Goal: Task Accomplishment & Management: Manage account settings

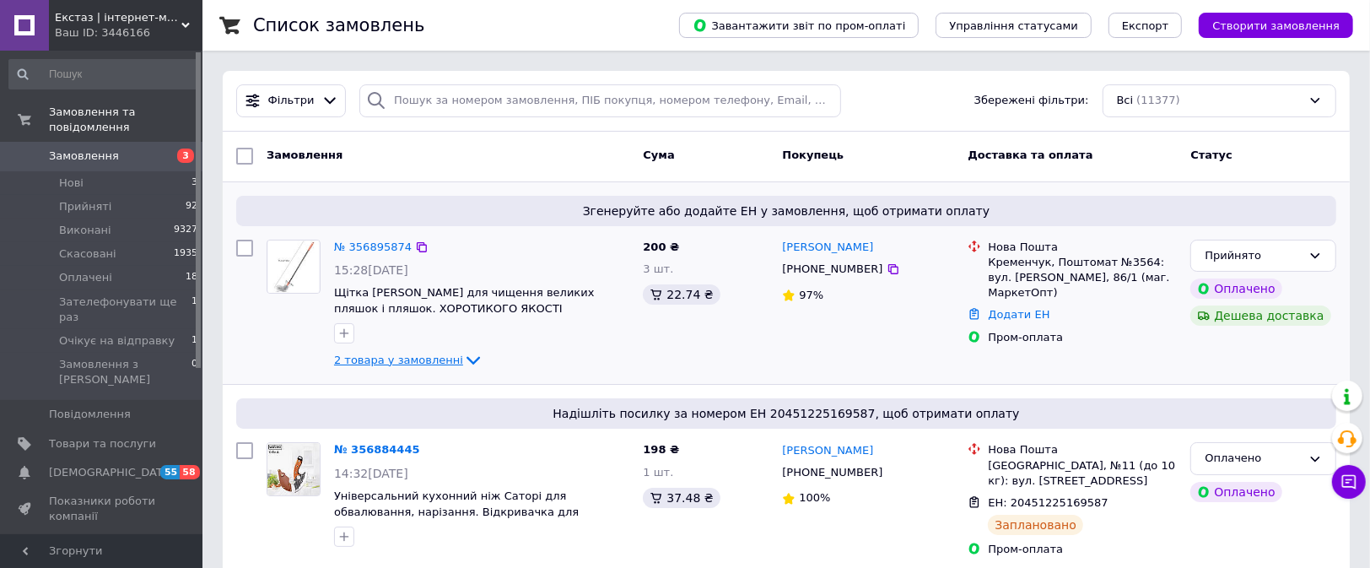
click at [428, 362] on span "2 товара у замовленні" at bounding box center [398, 359] width 129 height 13
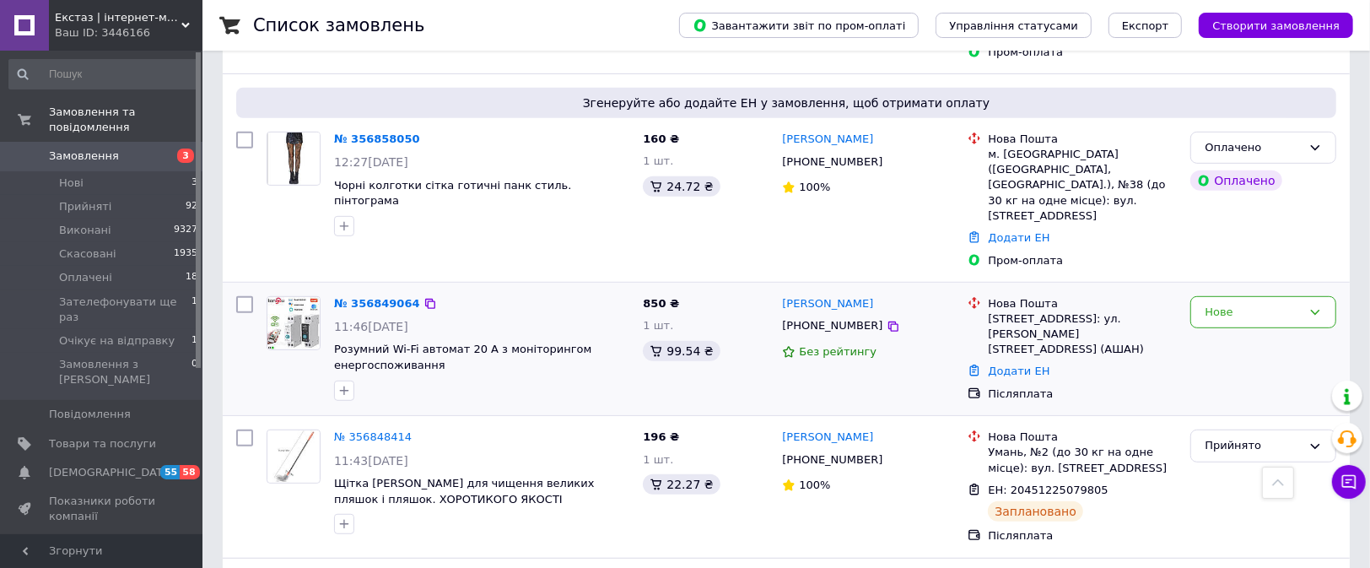
scroll to position [758, 0]
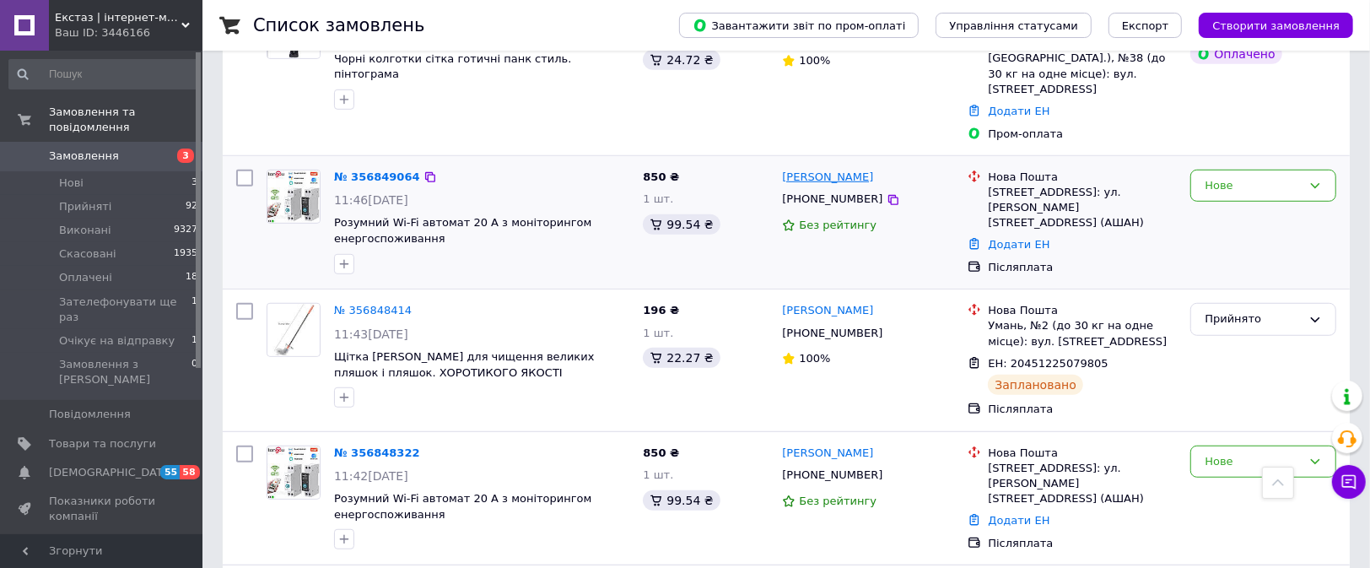
click at [827, 170] on link "[PERSON_NAME]" at bounding box center [827, 178] width 91 height 16
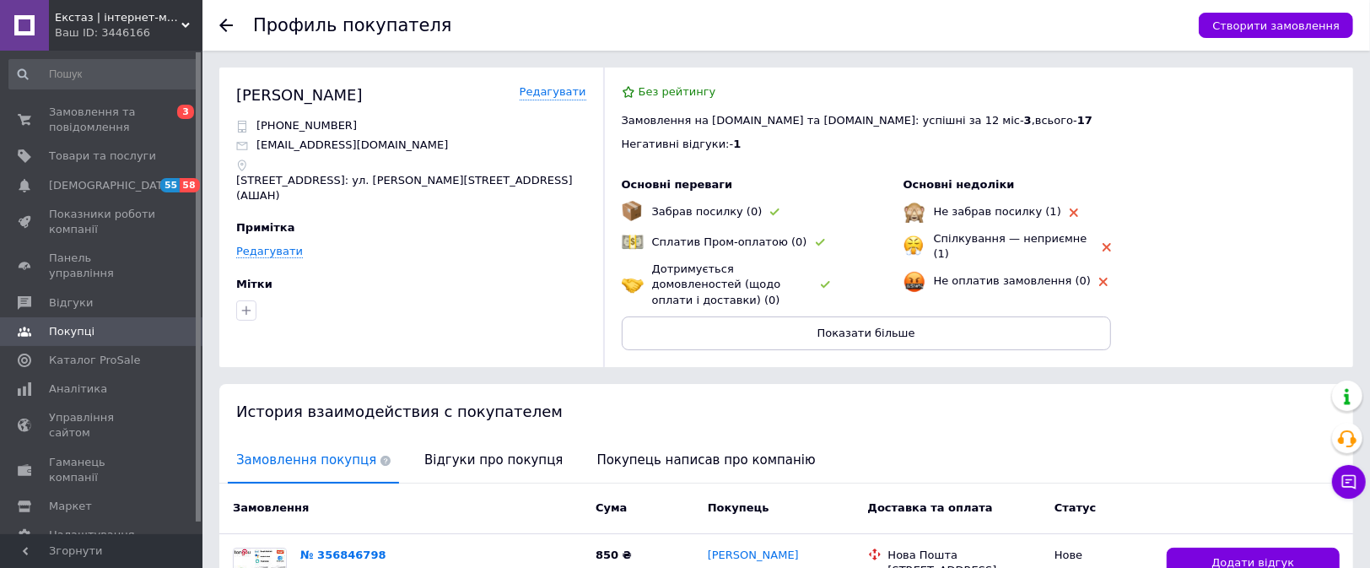
scroll to position [252, 0]
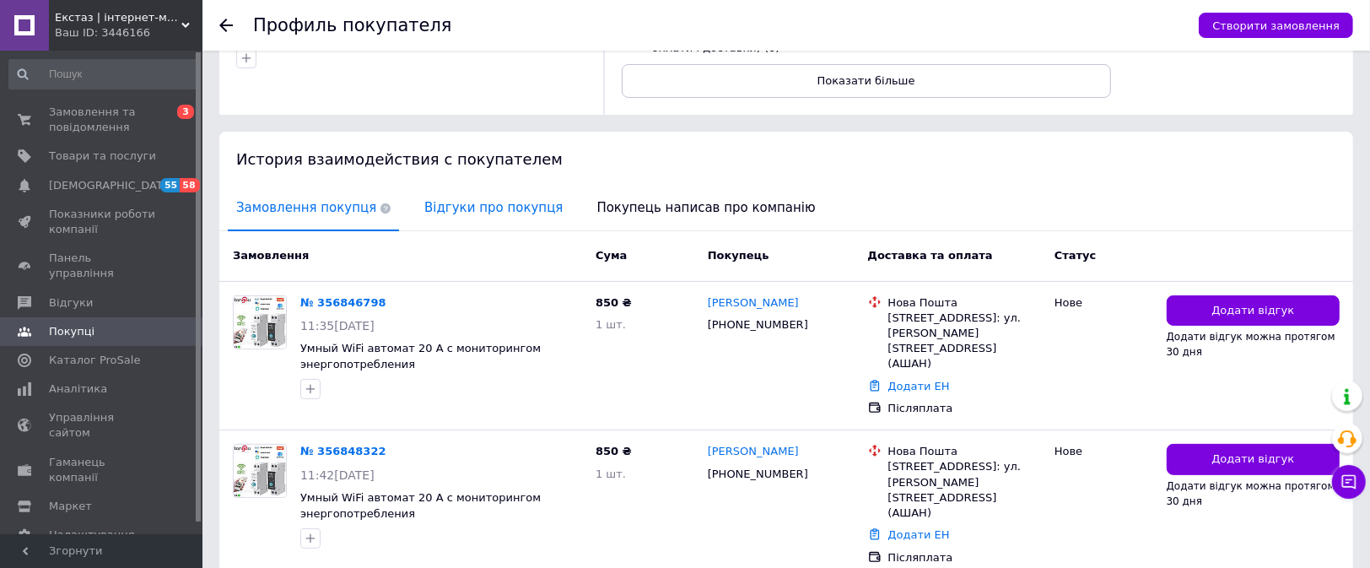
click at [488, 202] on span "Відгуки про покупця" at bounding box center [493, 207] width 155 height 43
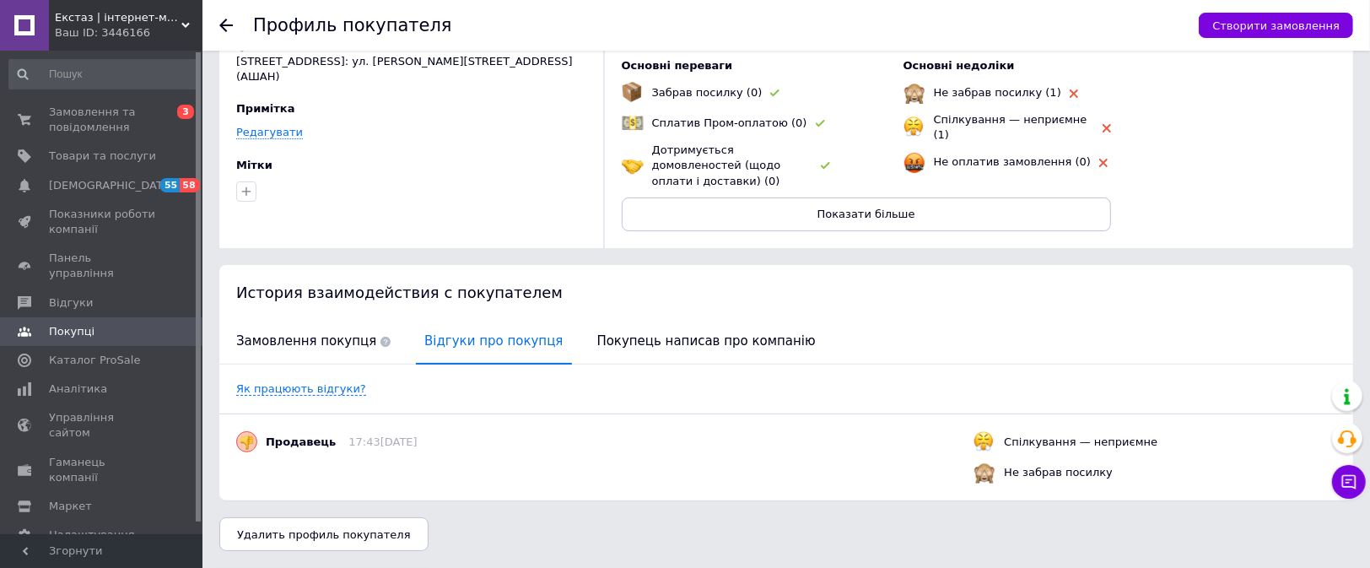
scroll to position [102, 0]
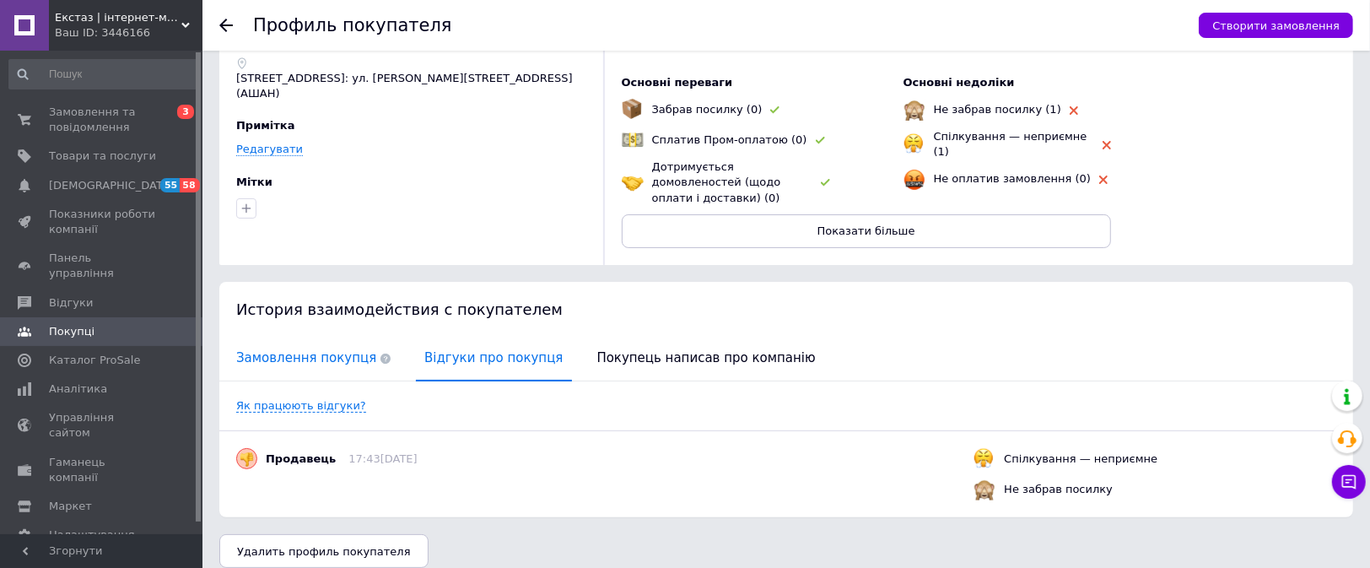
click at [306, 337] on span "Замовлення покупця" at bounding box center [313, 358] width 171 height 43
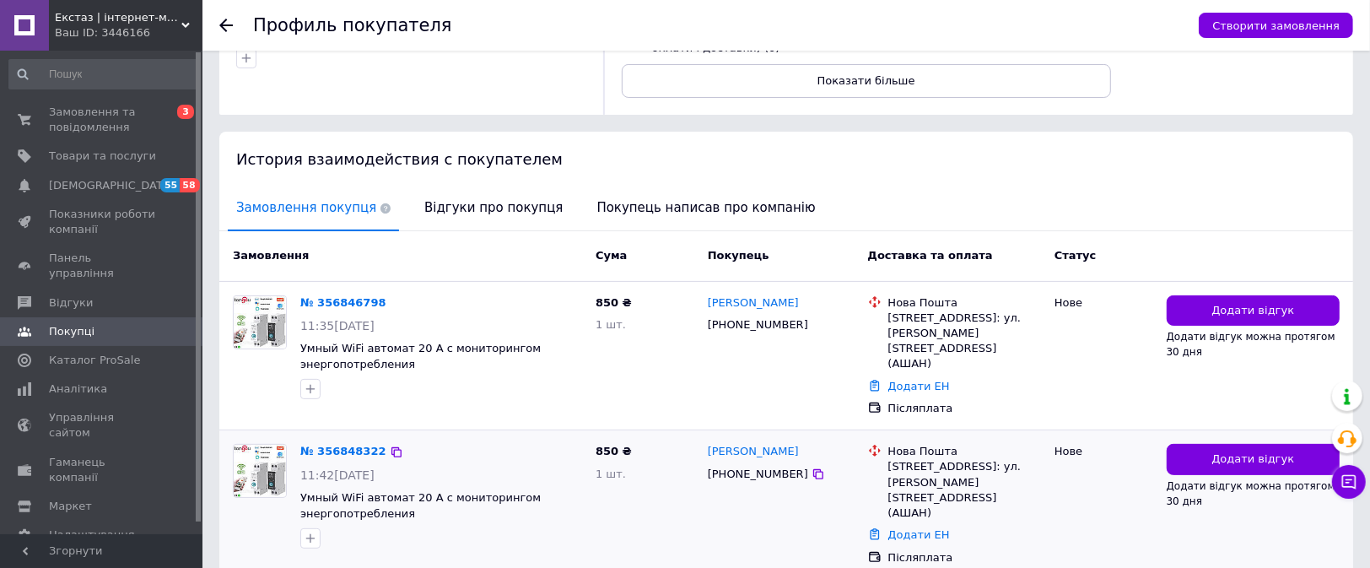
scroll to position [412, 0]
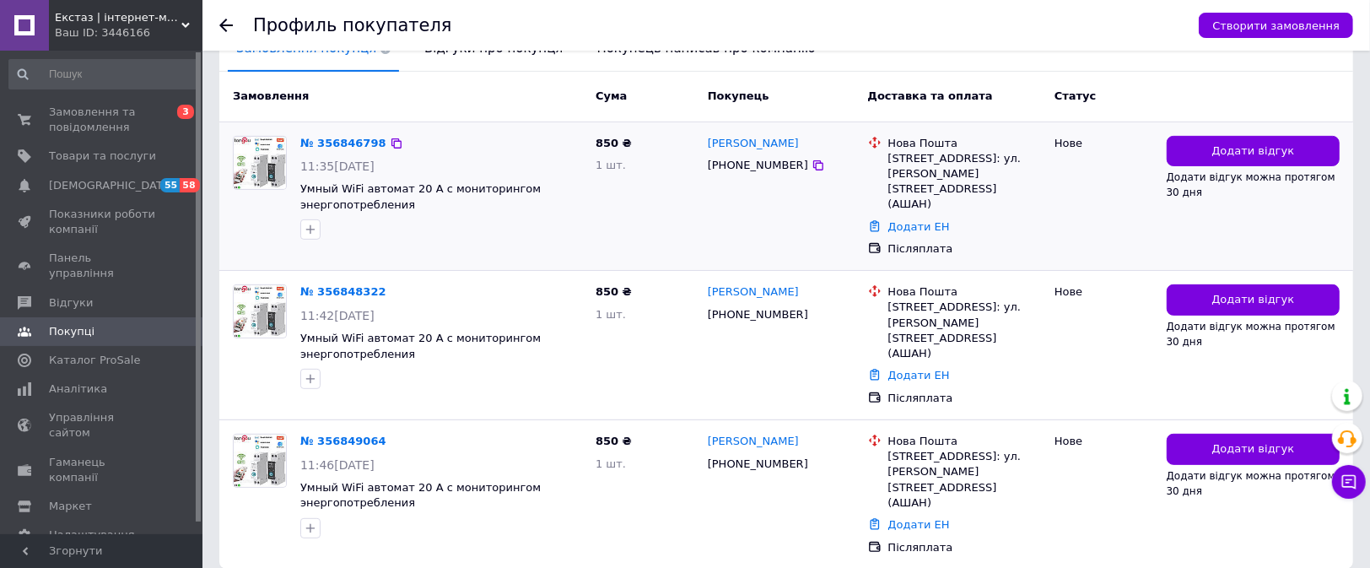
drag, startPoint x: 431, startPoint y: 190, endPoint x: 475, endPoint y: 202, distance: 45.7
click at [475, 202] on div "№ 356846798 11:35, 12.08.2025 Умный WiFi автомат 20 А с мониторингом энергопотр…" at bounding box center [441, 188] width 295 height 118
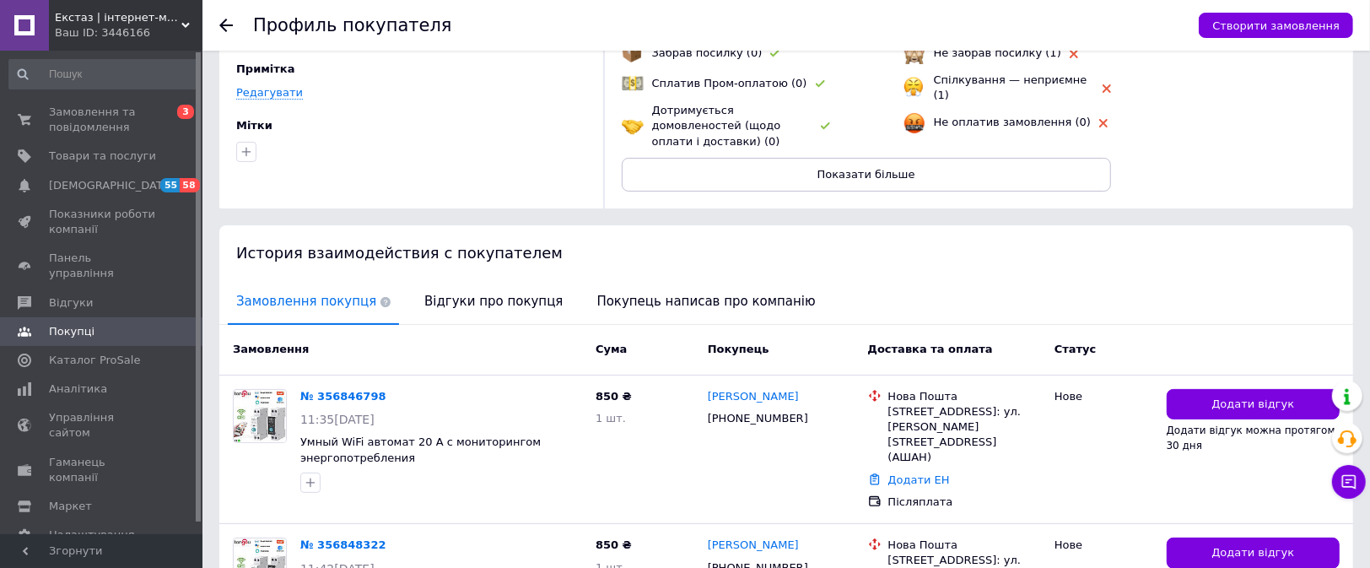
scroll to position [0, 0]
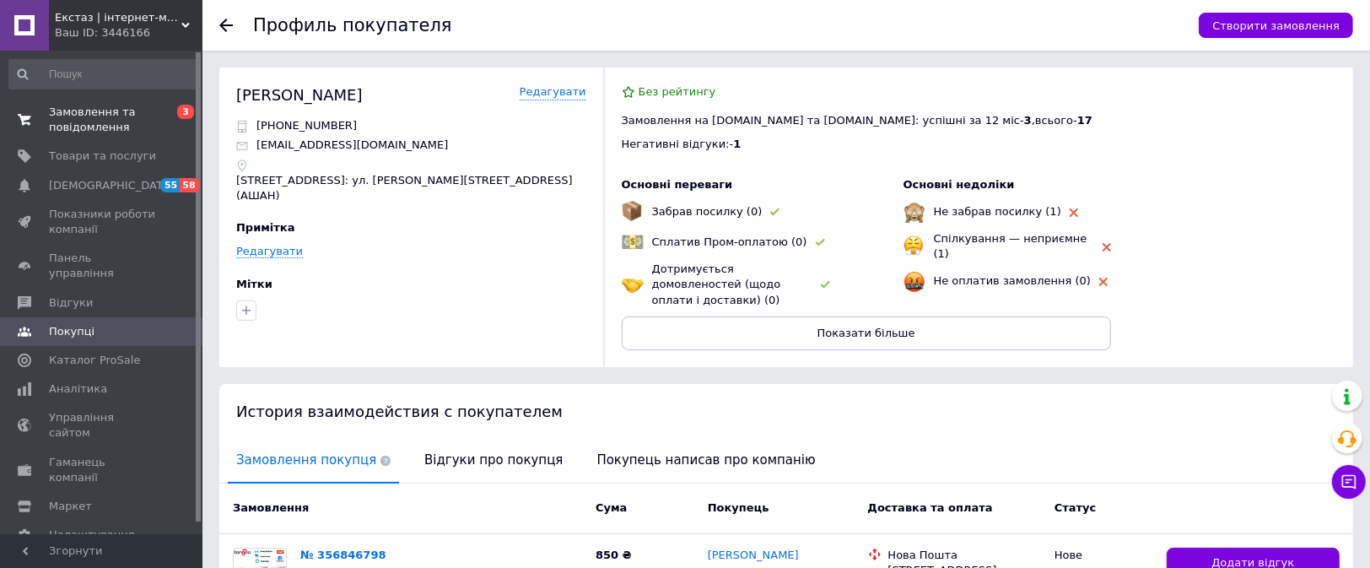
click at [124, 117] on span "Замовлення та повідомлення" at bounding box center [102, 120] width 107 height 30
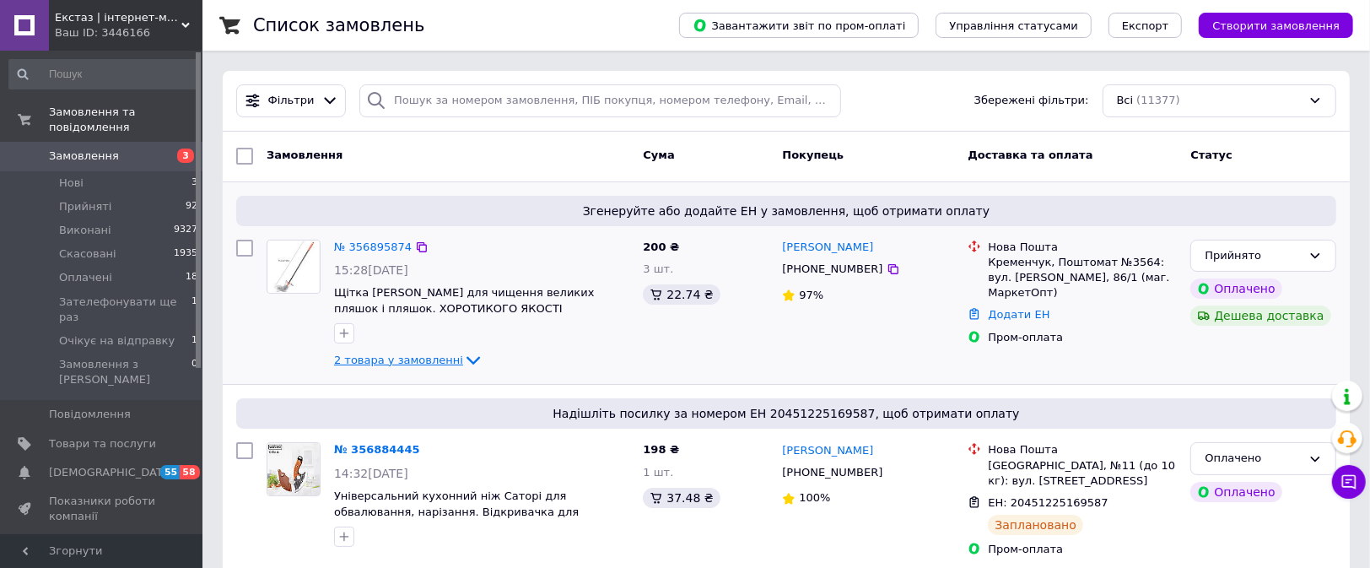
click at [374, 358] on span "2 товара у замовленні" at bounding box center [398, 359] width 129 height 13
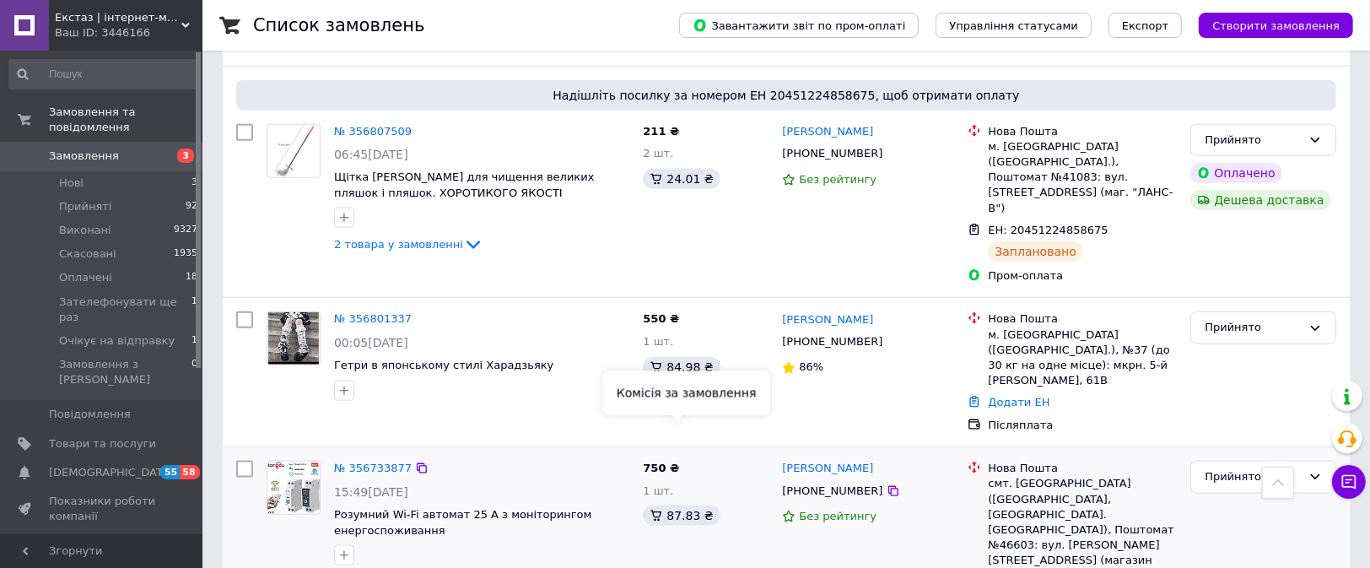
scroll to position [1011, 0]
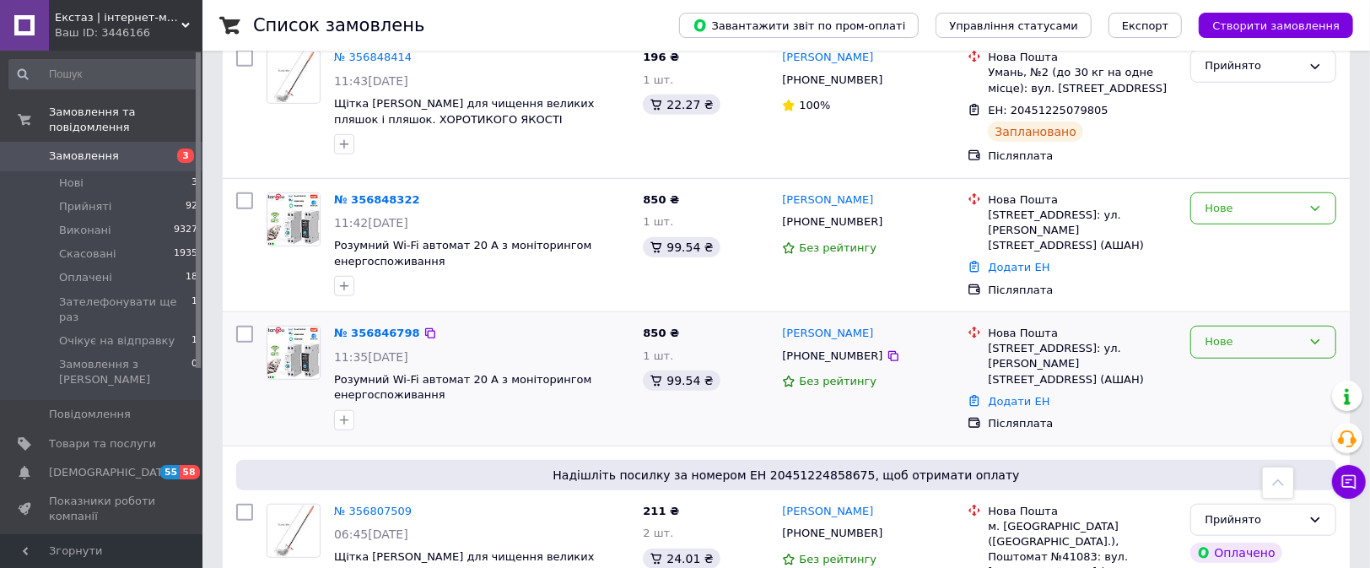
click at [1216, 333] on div "Нове" at bounding box center [1253, 342] width 97 height 18
click at [1131, 413] on div "Післяплата" at bounding box center [1082, 424] width 196 height 22
click at [1224, 200] on div "Нове" at bounding box center [1253, 209] width 97 height 18
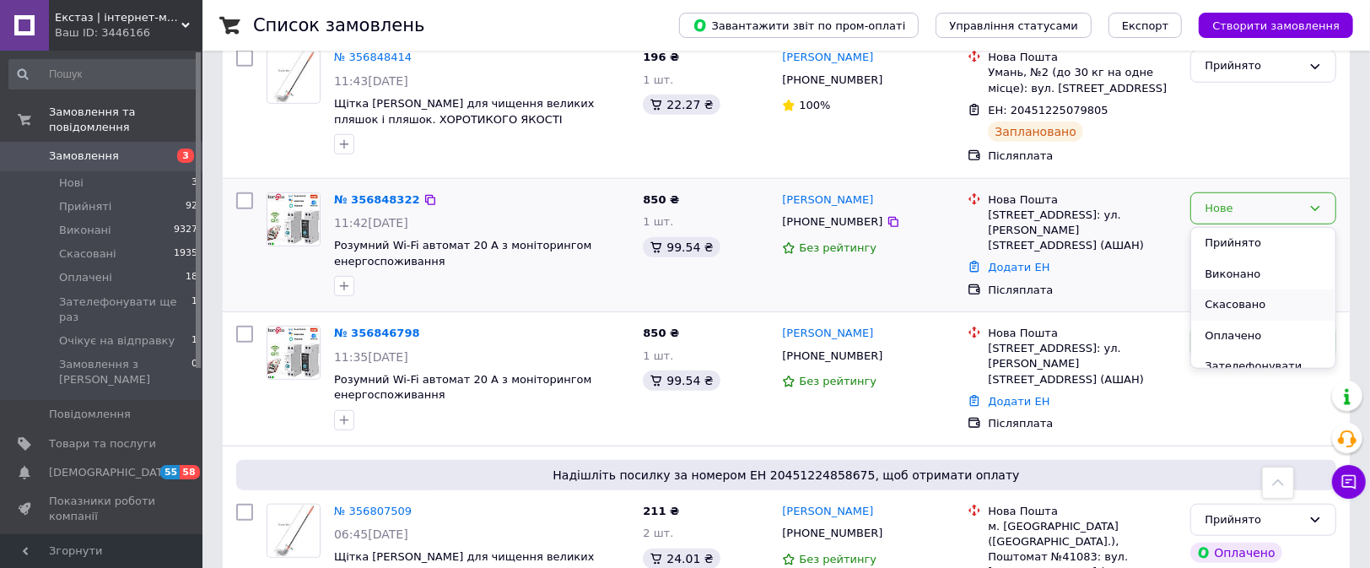
click at [1230, 289] on li "Скасовано" at bounding box center [1263, 304] width 144 height 31
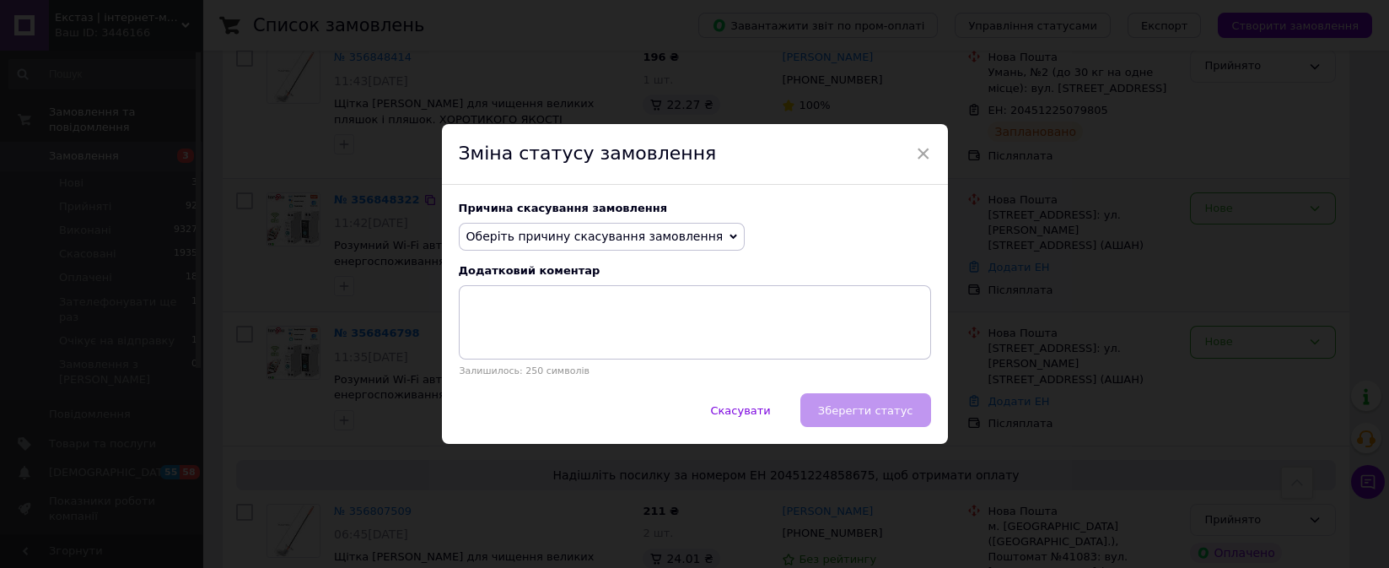
click at [569, 245] on span "Оберіть причину скасування замовлення" at bounding box center [602, 237] width 287 height 29
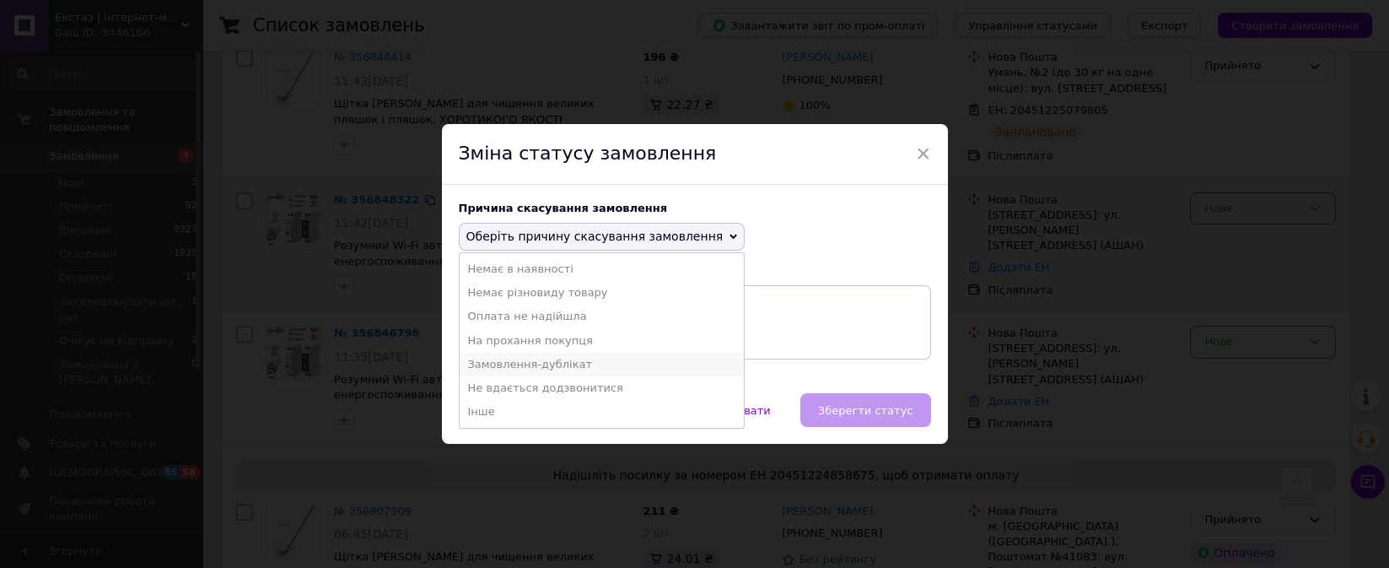
click at [546, 366] on li "Замовлення-дублікат" at bounding box center [602, 365] width 285 height 24
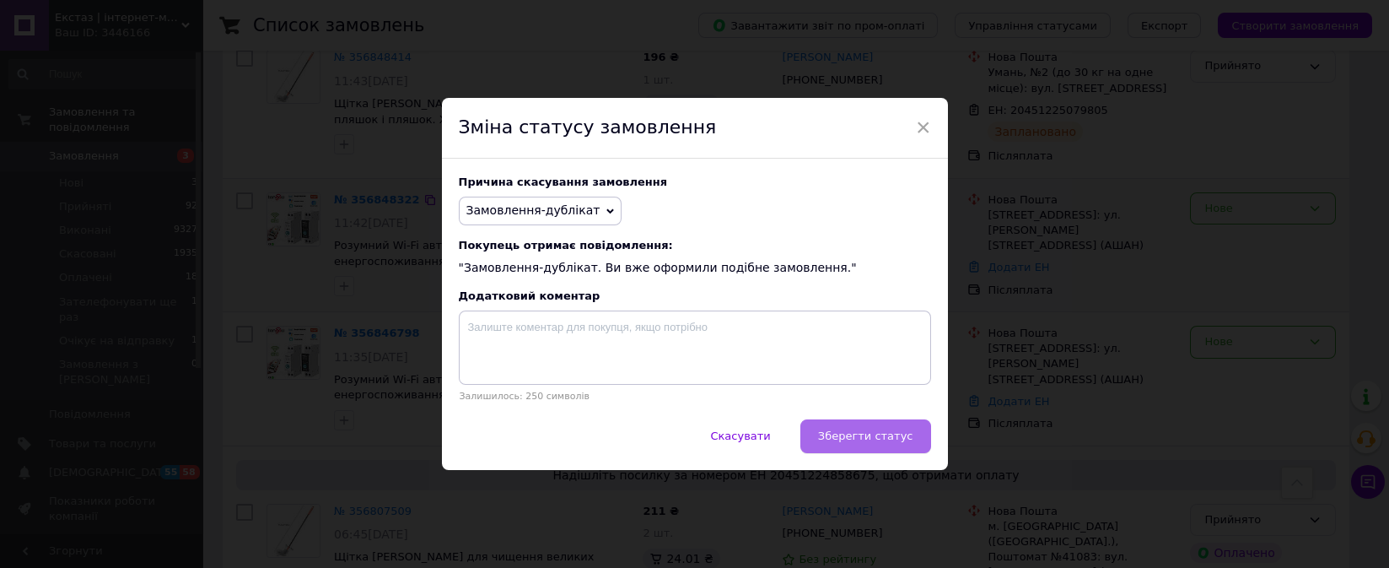
click at [888, 442] on span "Зберегти статус" at bounding box center [865, 435] width 95 height 13
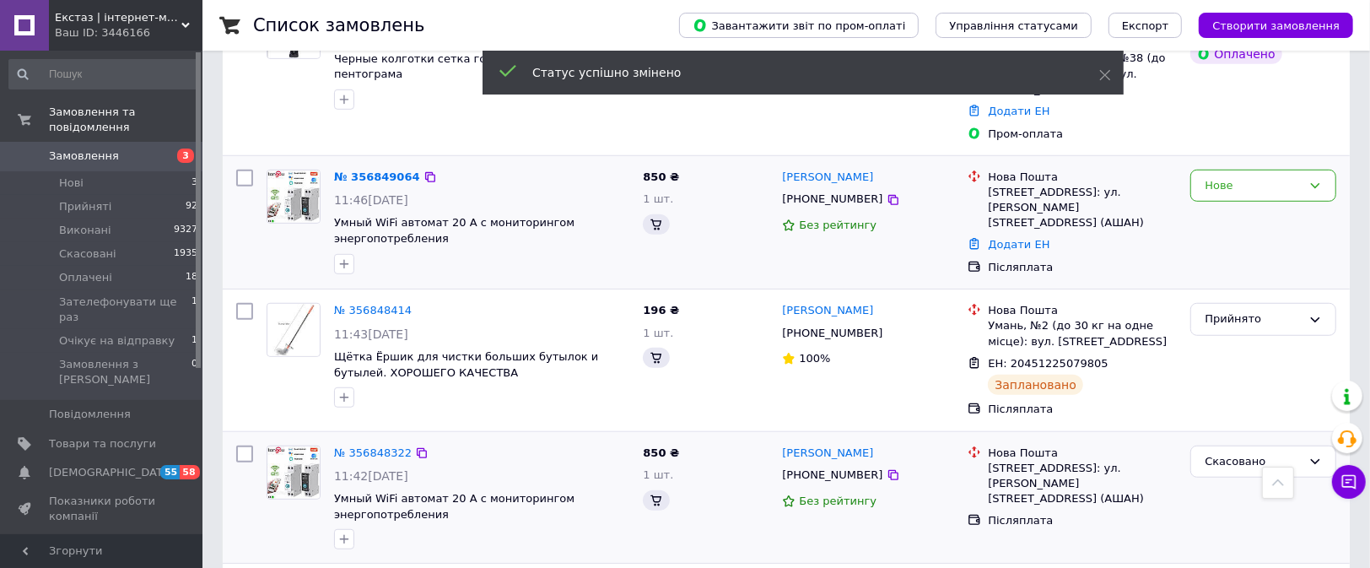
scroll to position [633, 0]
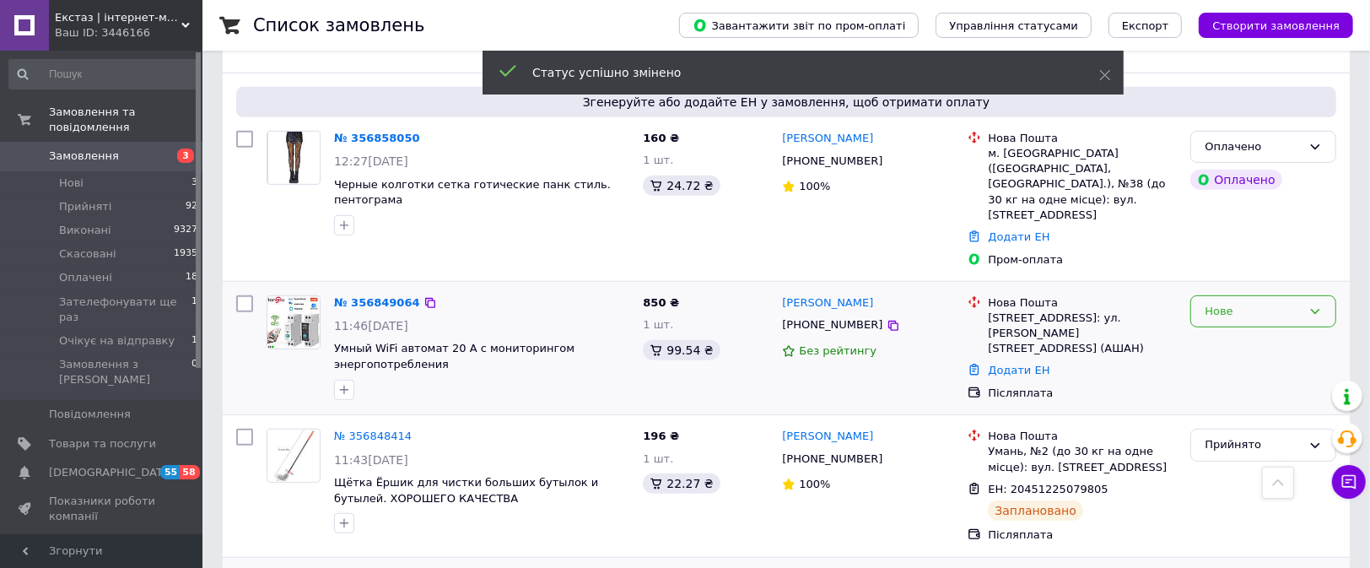
click at [1277, 295] on div "Нове" at bounding box center [1263, 311] width 146 height 33
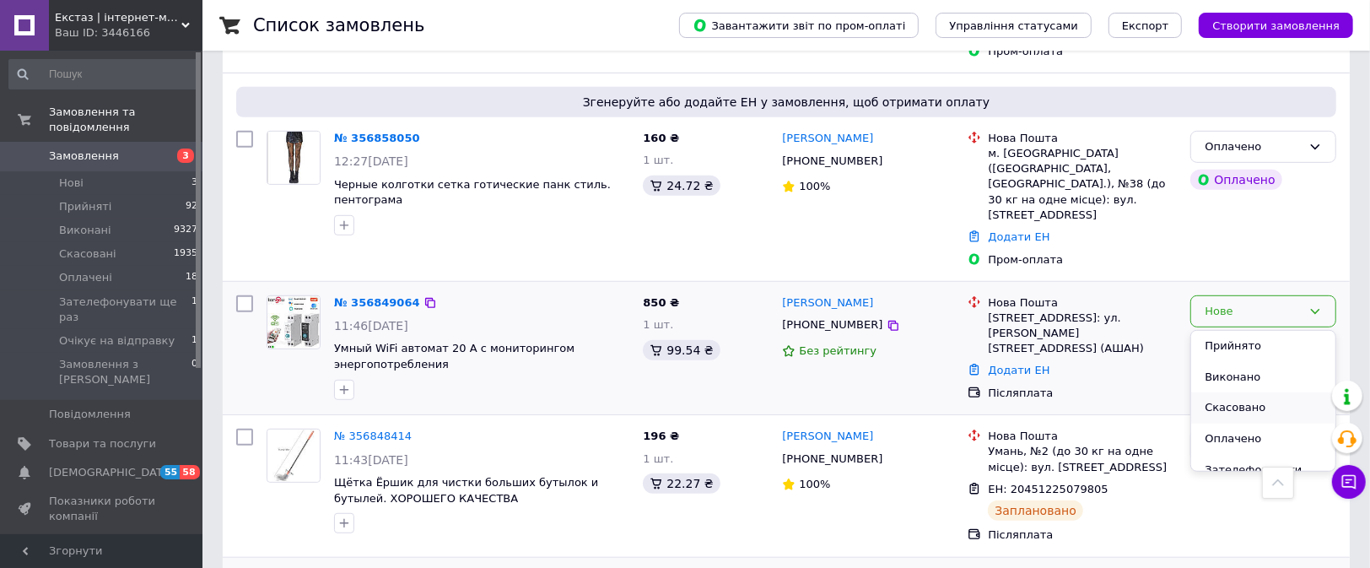
click at [1243, 392] on li "Скасовано" at bounding box center [1263, 407] width 144 height 31
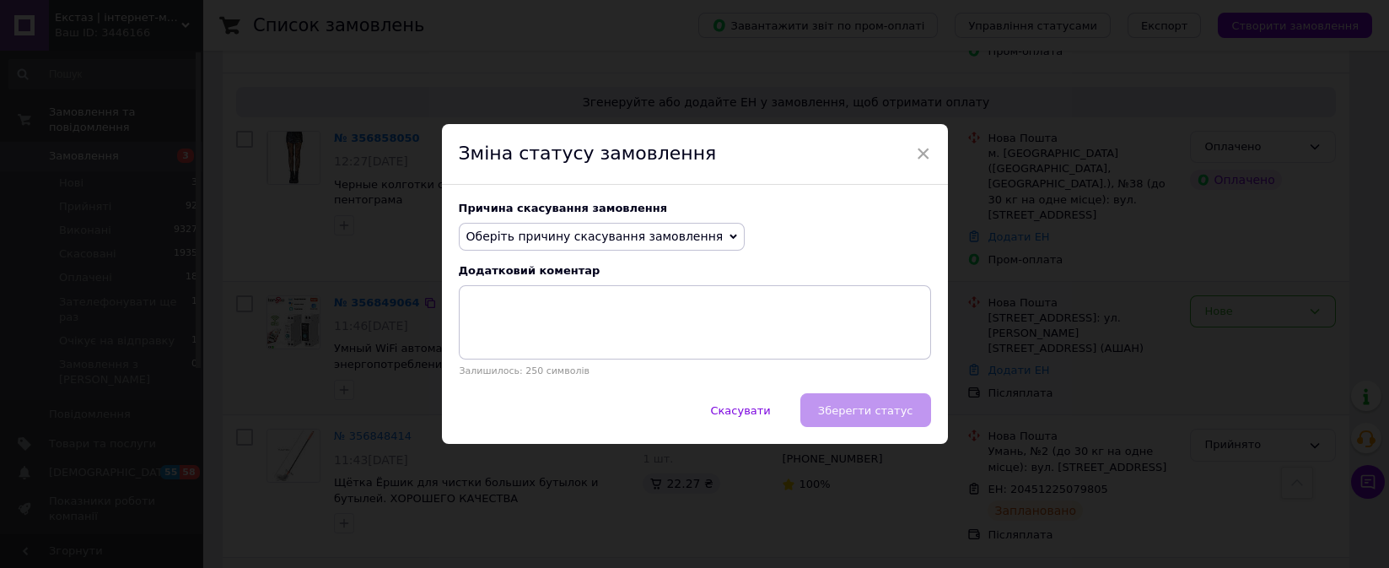
click at [628, 242] on span "Оберіть причину скасування замовлення" at bounding box center [594, 235] width 257 height 13
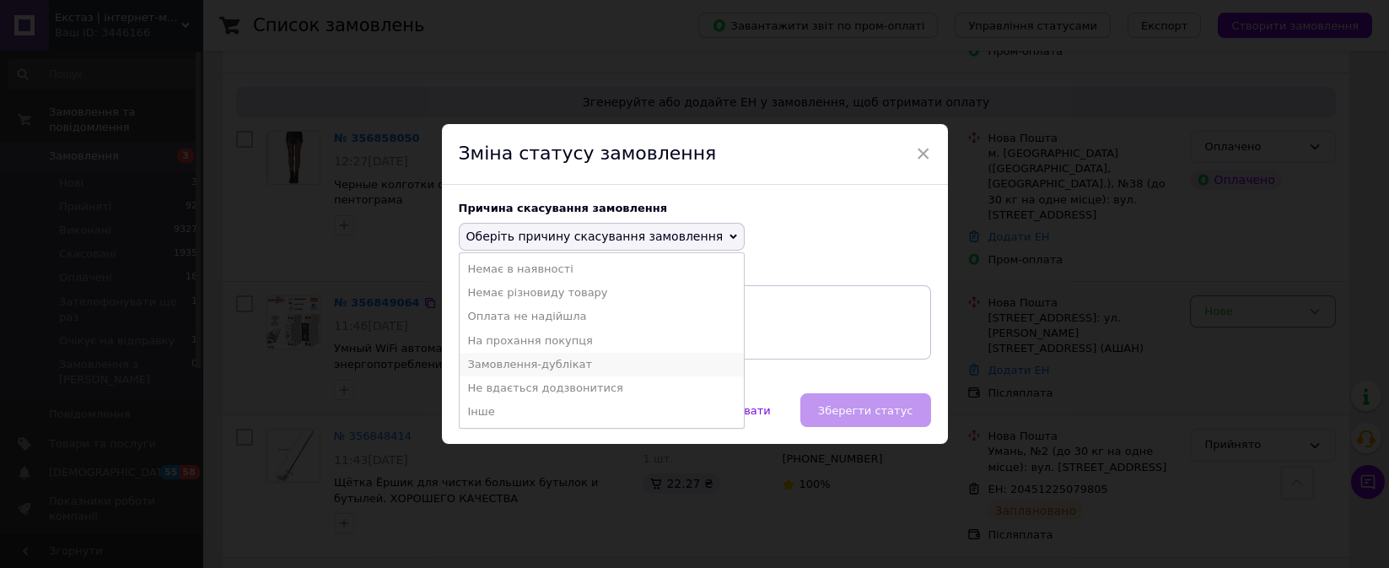
click at [521, 359] on li "Замовлення-дублікат" at bounding box center [602, 365] width 285 height 24
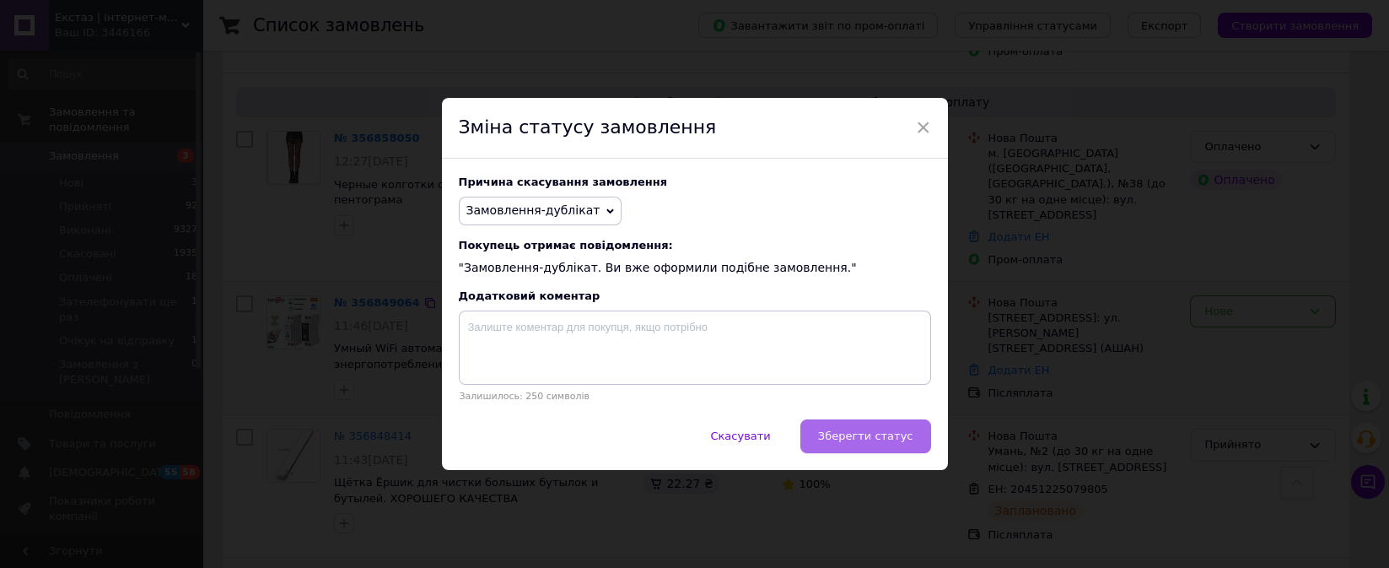
click at [846, 434] on span "Зберегти статус" at bounding box center [865, 435] width 95 height 13
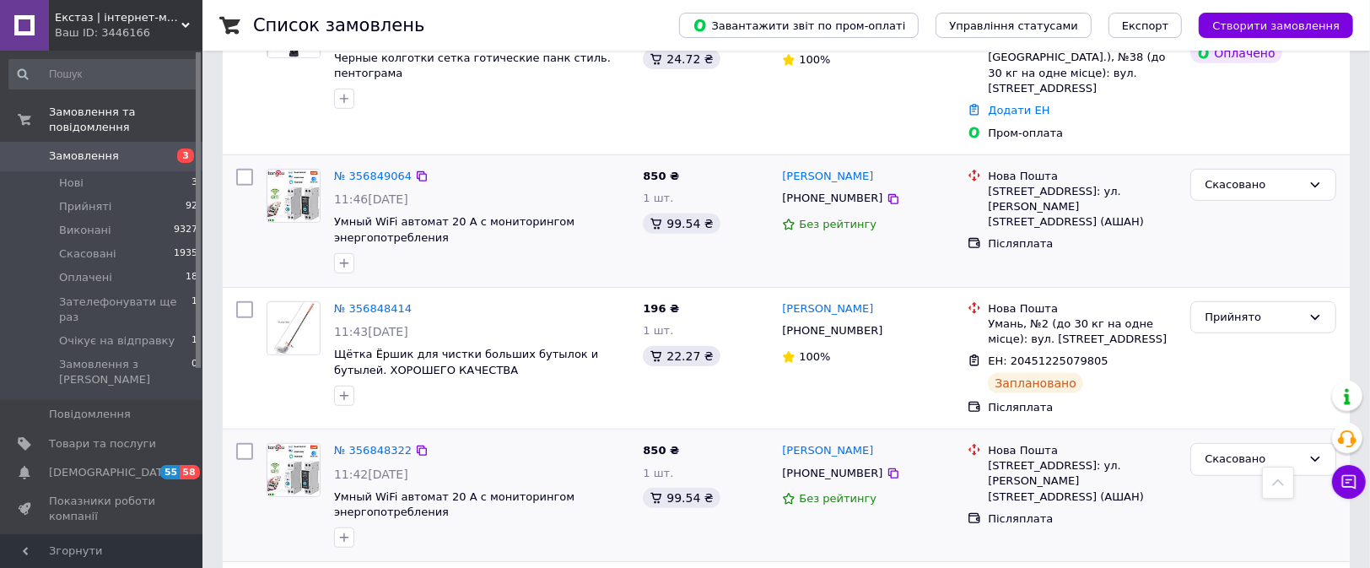
scroll to position [1012, 0]
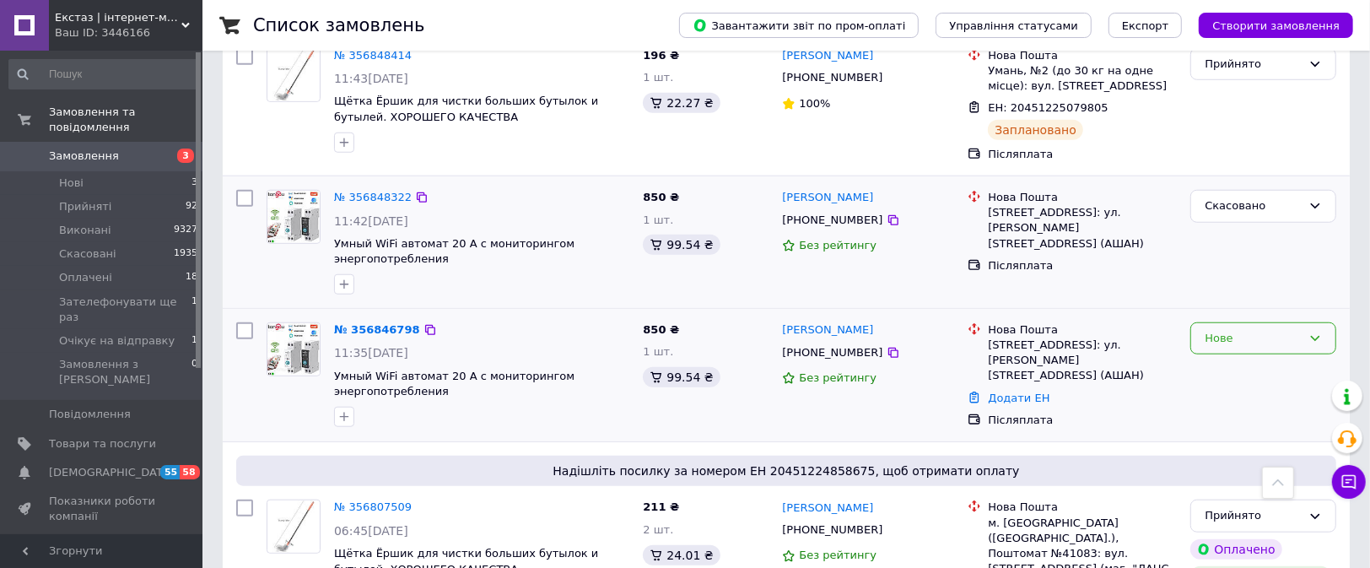
click at [1244, 330] on div "Нове" at bounding box center [1253, 339] width 97 height 18
click at [1240, 358] on li "Прийнято" at bounding box center [1263, 373] width 144 height 31
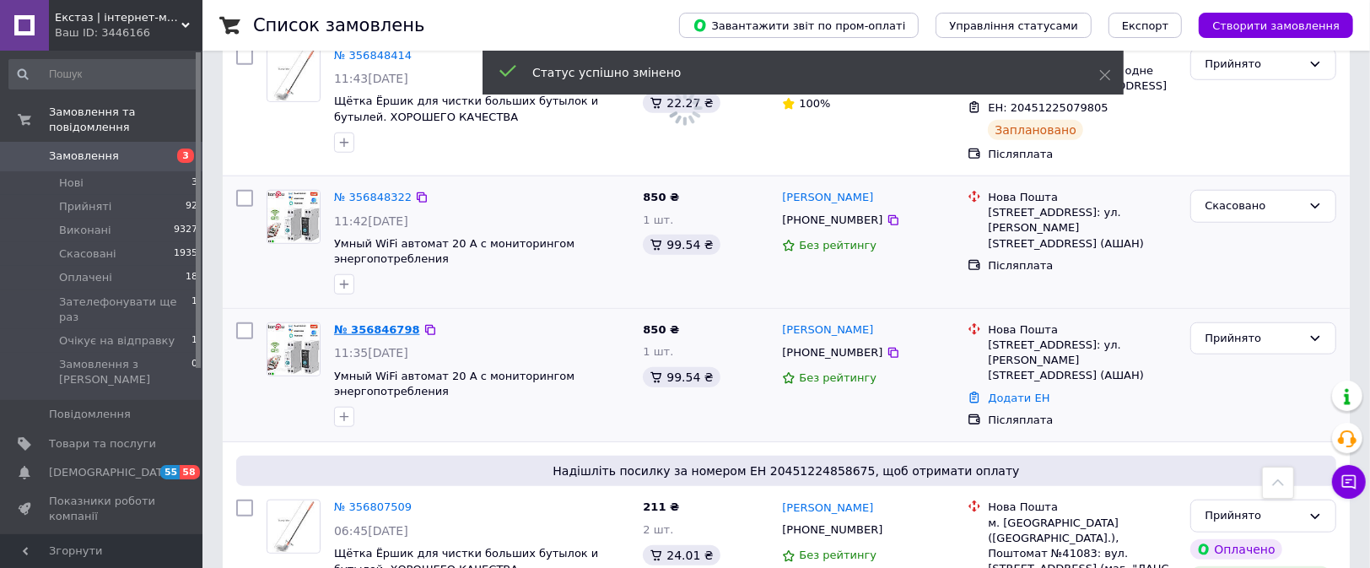
click at [362, 323] on link "№ 356846798" at bounding box center [377, 329] width 86 height 13
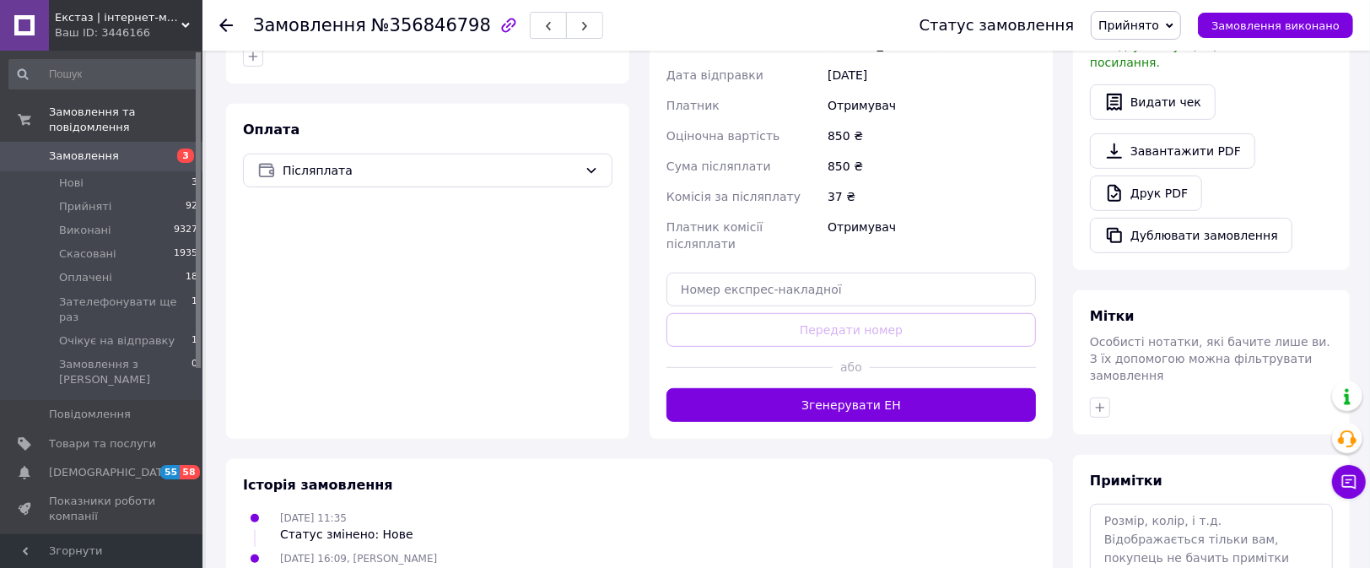
scroll to position [379, 0]
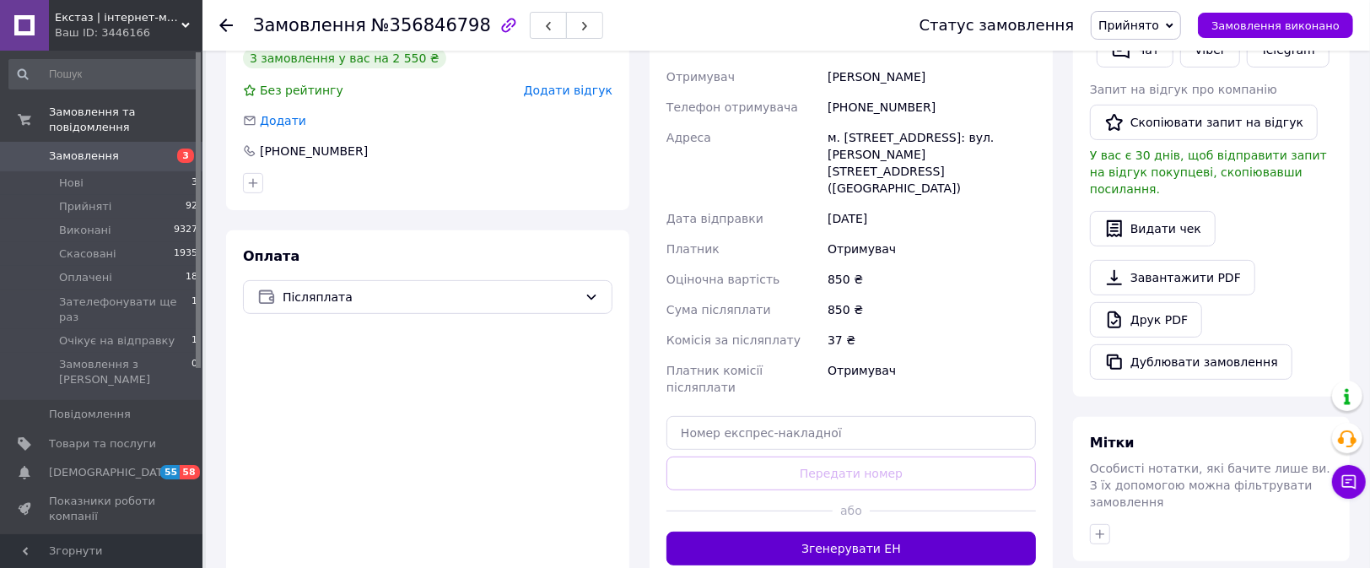
click at [813, 531] on button "Згенерувати ЕН" at bounding box center [850, 548] width 369 height 34
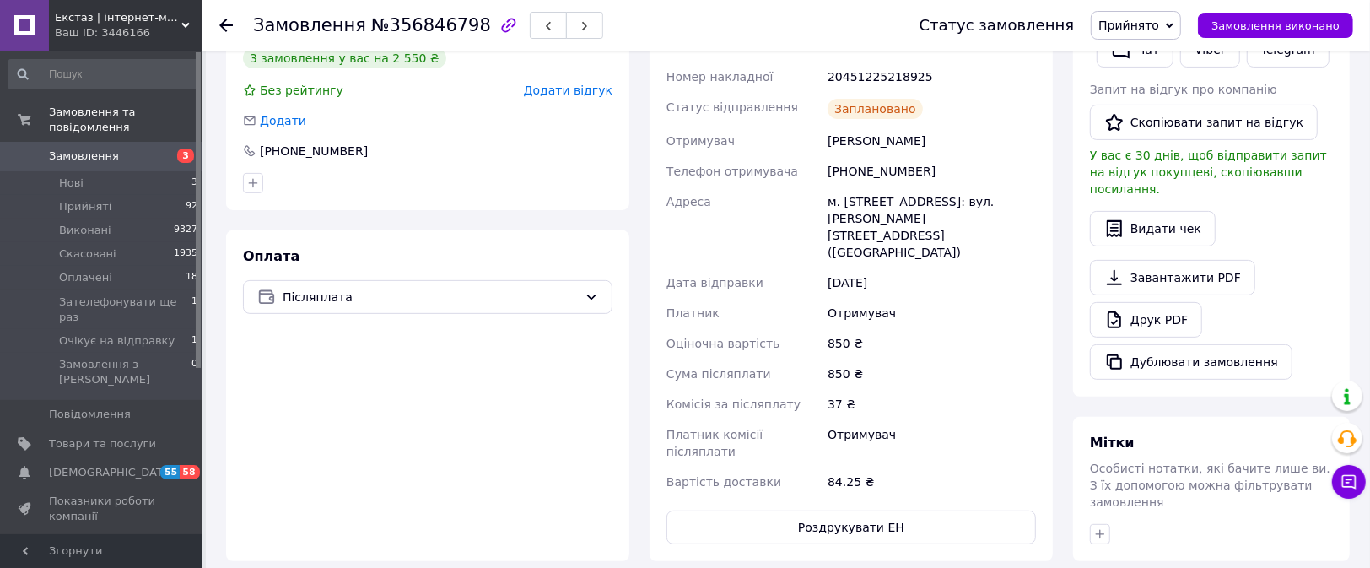
scroll to position [0, 0]
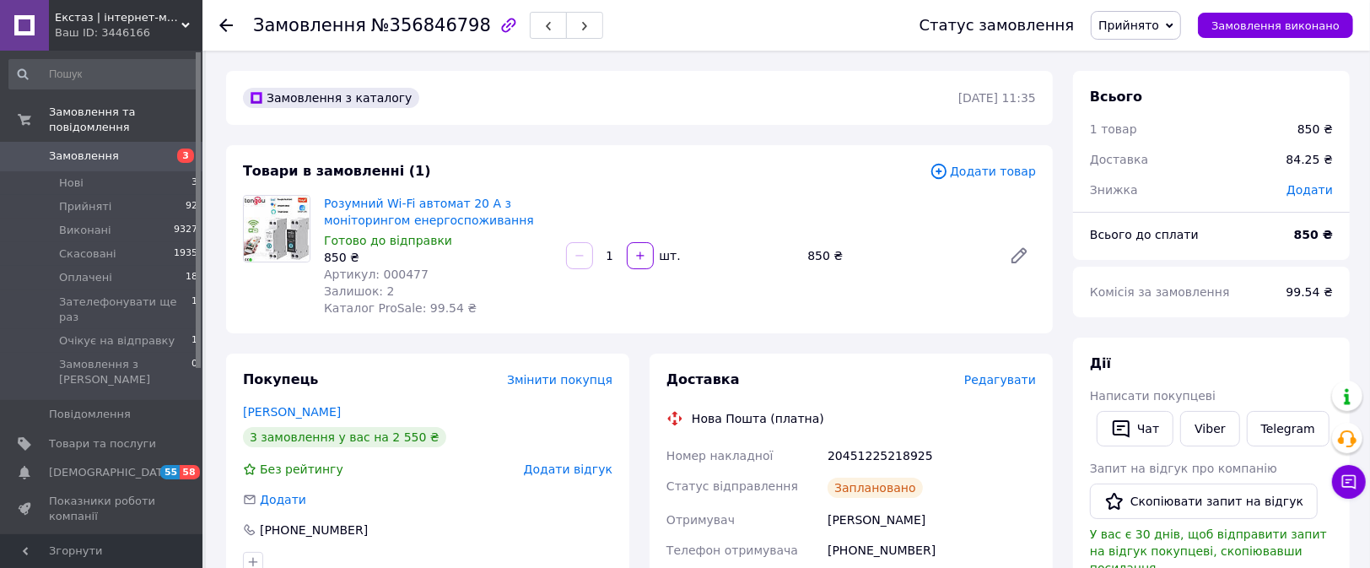
click at [78, 148] on span "Замовлення" at bounding box center [84, 155] width 70 height 15
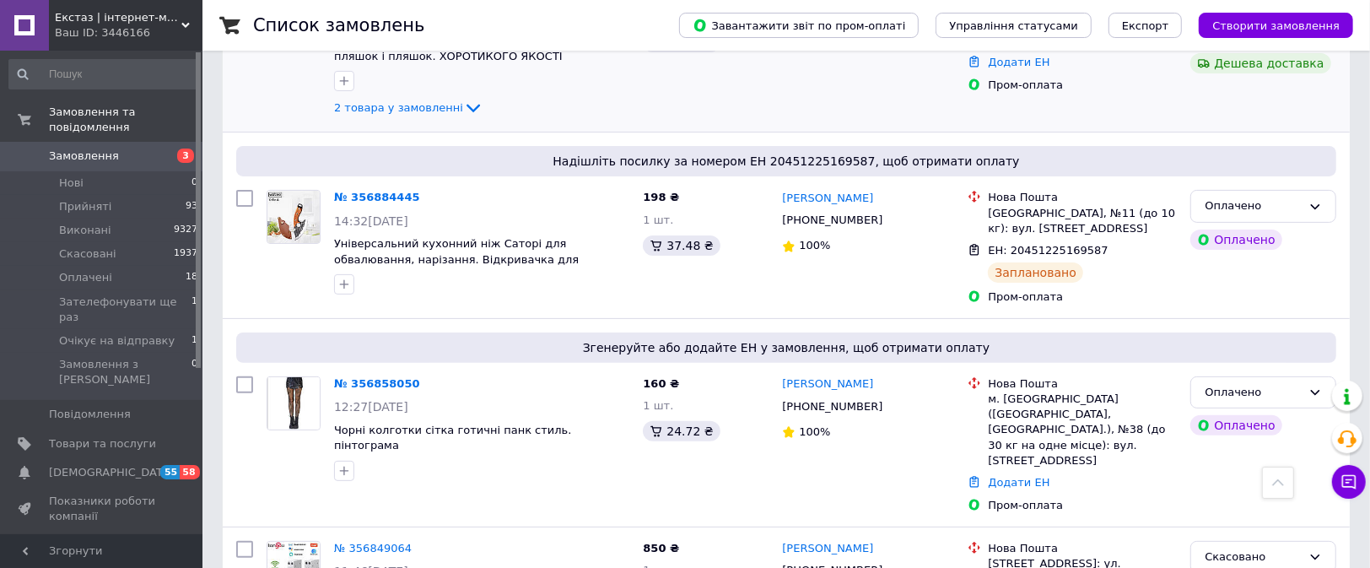
scroll to position [379, 0]
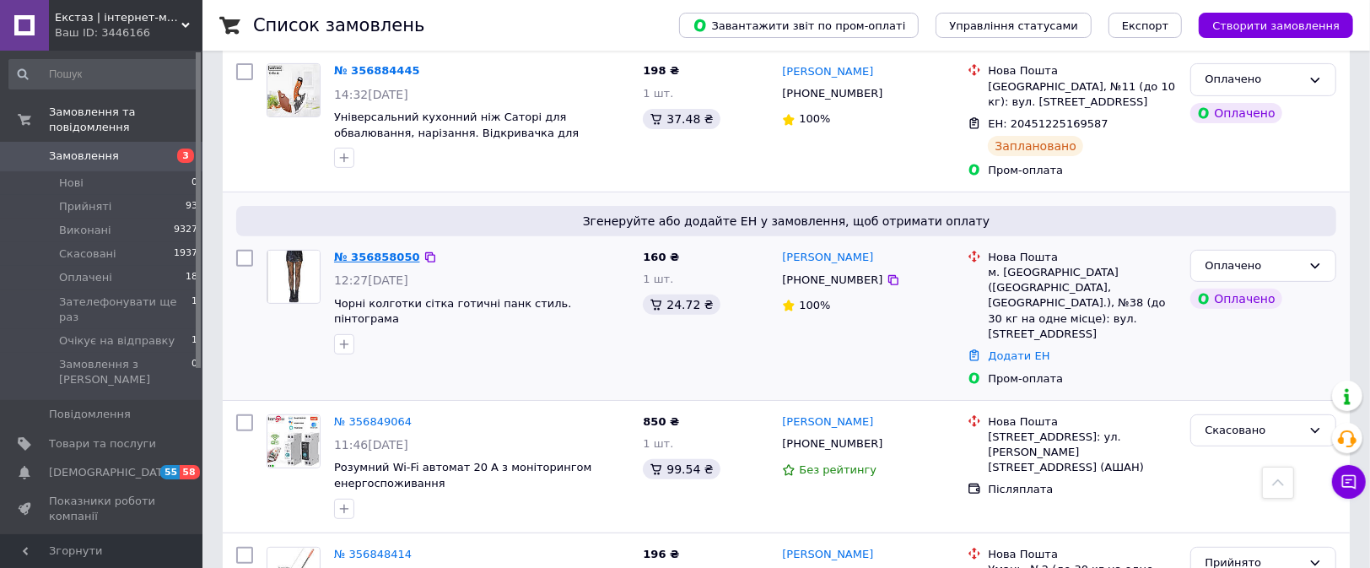
click at [384, 253] on link "№ 356858050" at bounding box center [377, 257] width 86 height 13
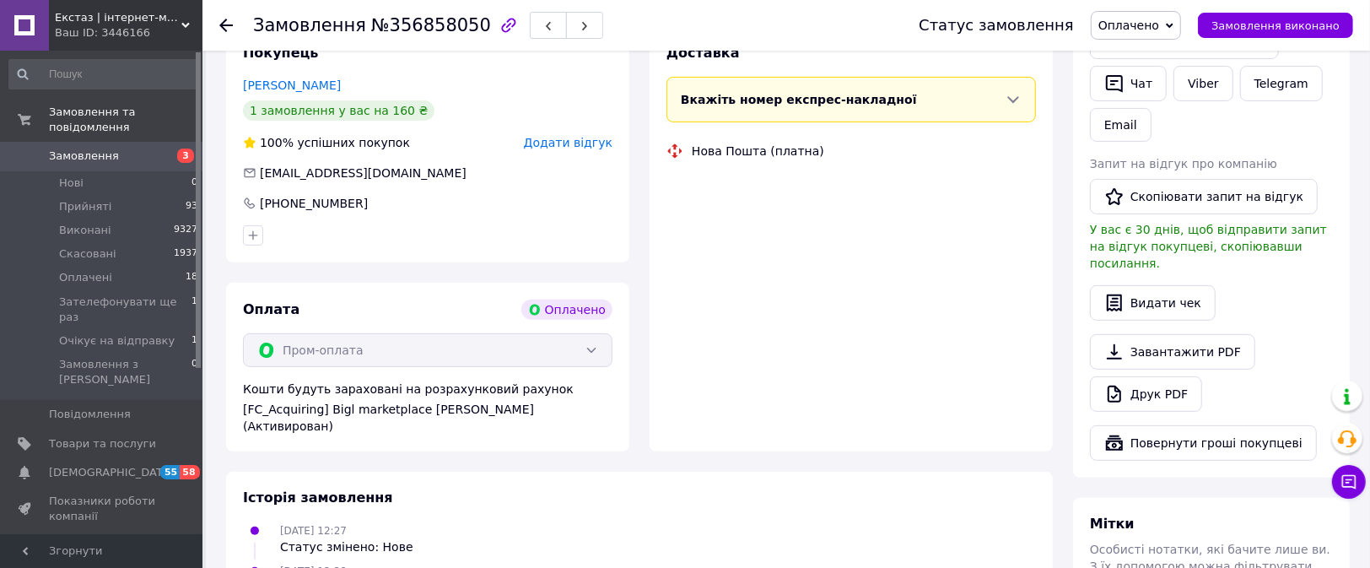
scroll to position [505, 0]
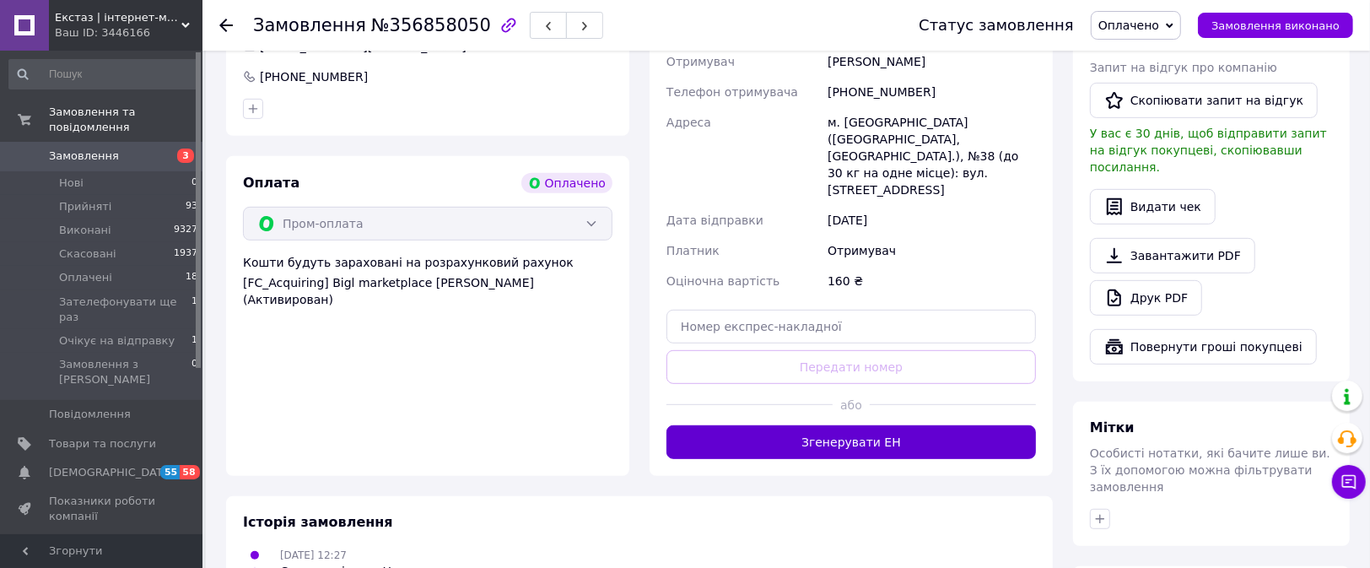
click at [801, 425] on button "Згенерувати ЕН" at bounding box center [850, 442] width 369 height 34
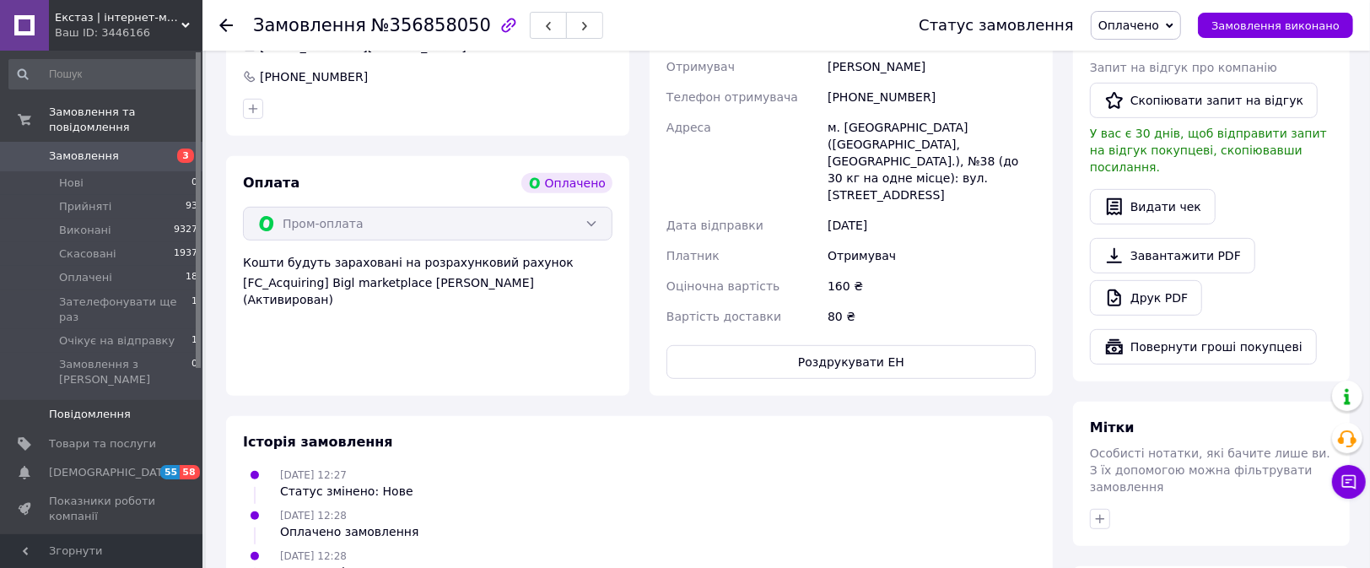
scroll to position [126, 0]
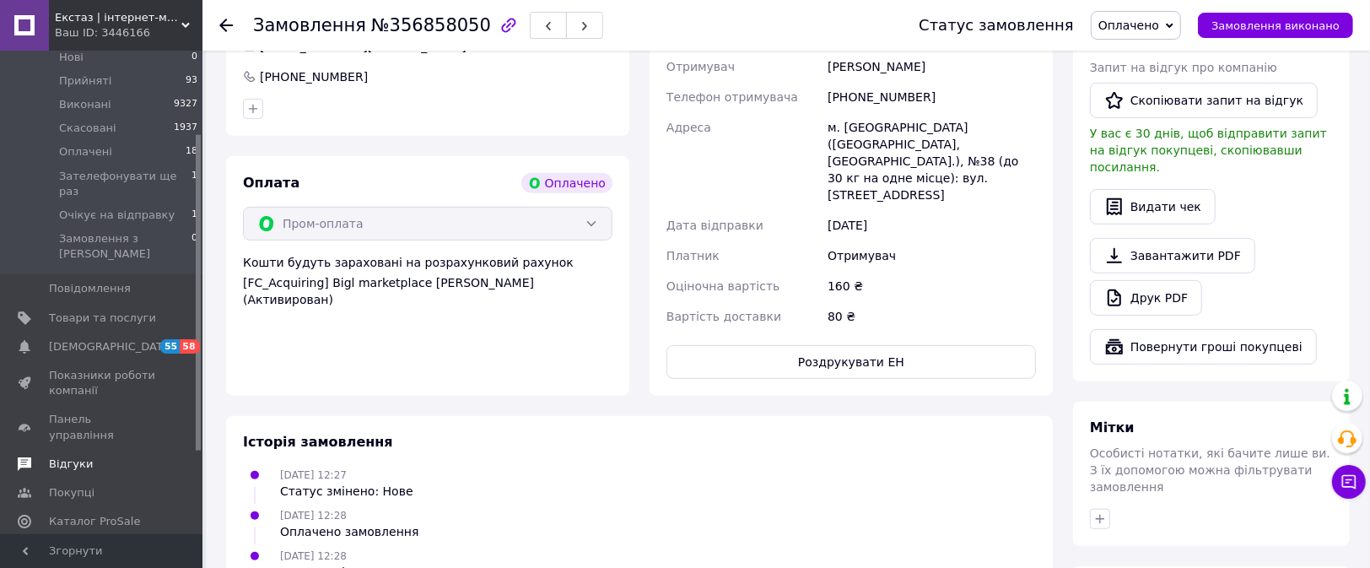
click at [73, 456] on span "Відгуки" at bounding box center [71, 463] width 44 height 15
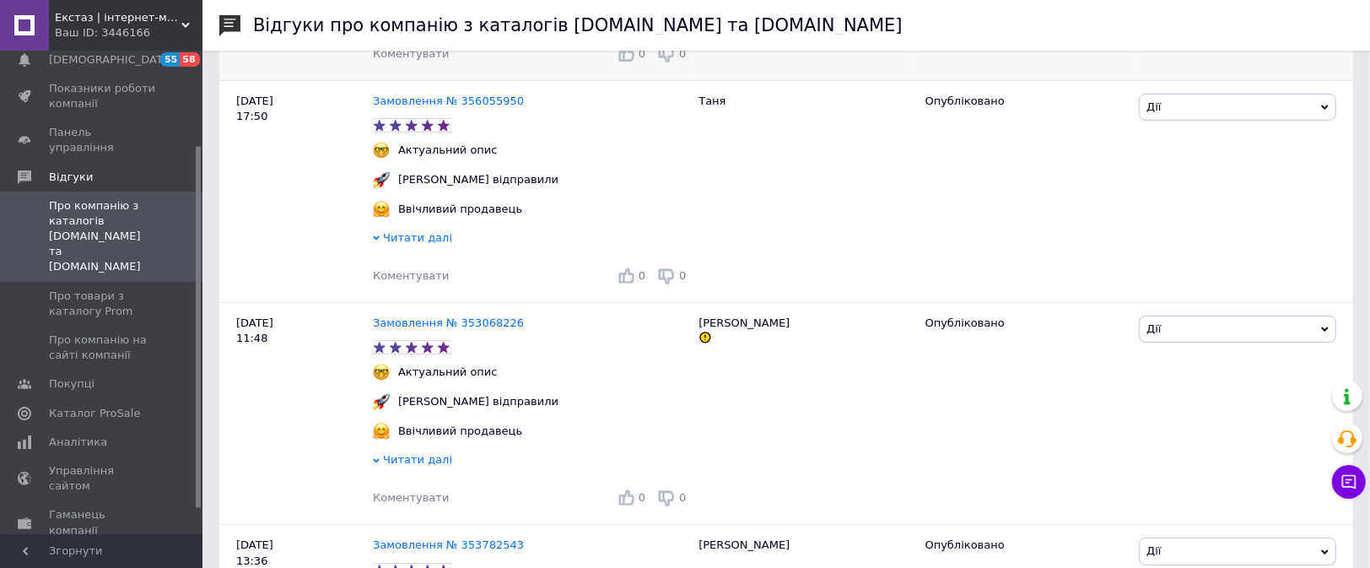
scroll to position [632, 0]
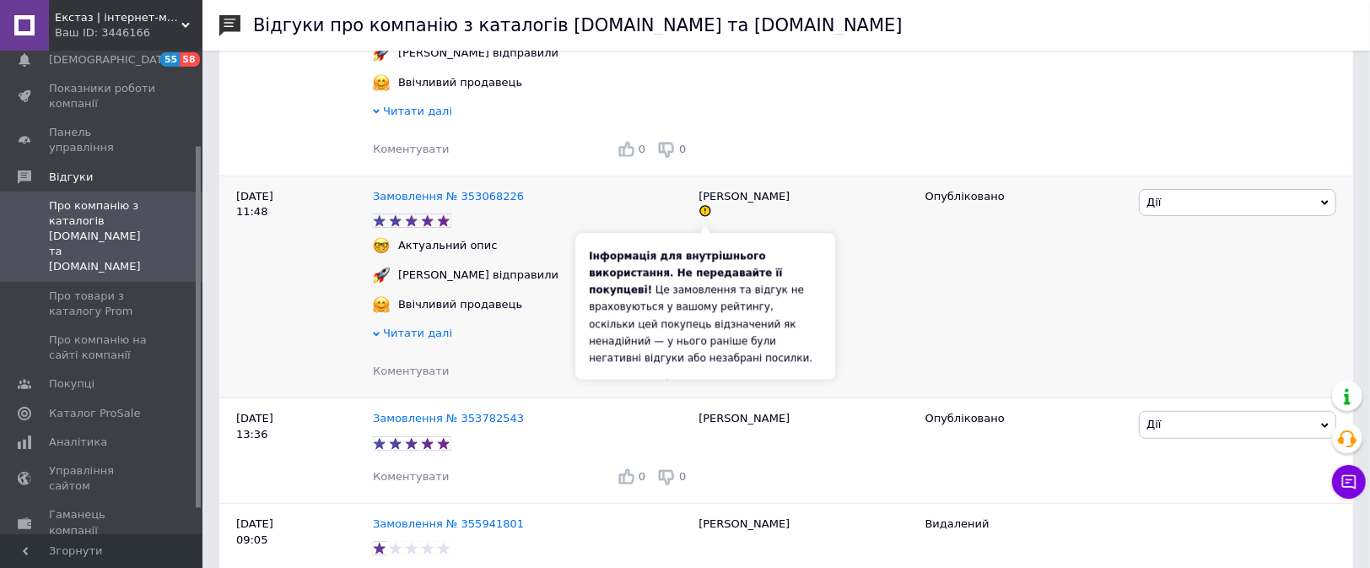
click at [708, 216] on icon at bounding box center [705, 211] width 10 height 10
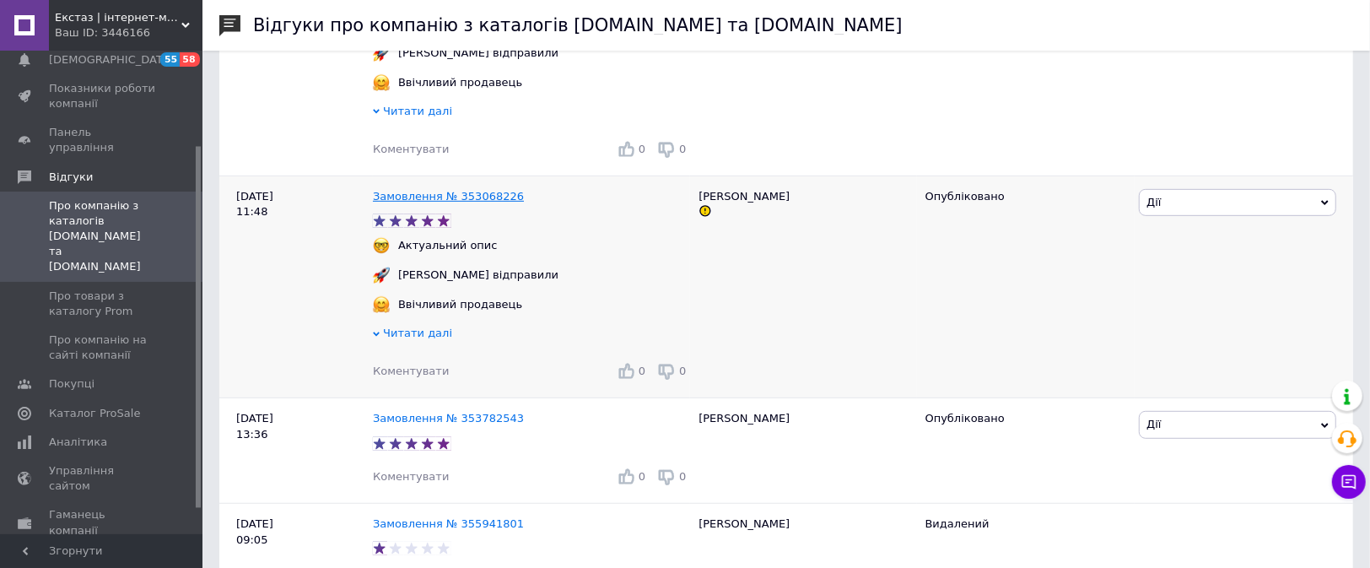
click at [456, 201] on link "Замовлення № 353068226" at bounding box center [448, 196] width 151 height 13
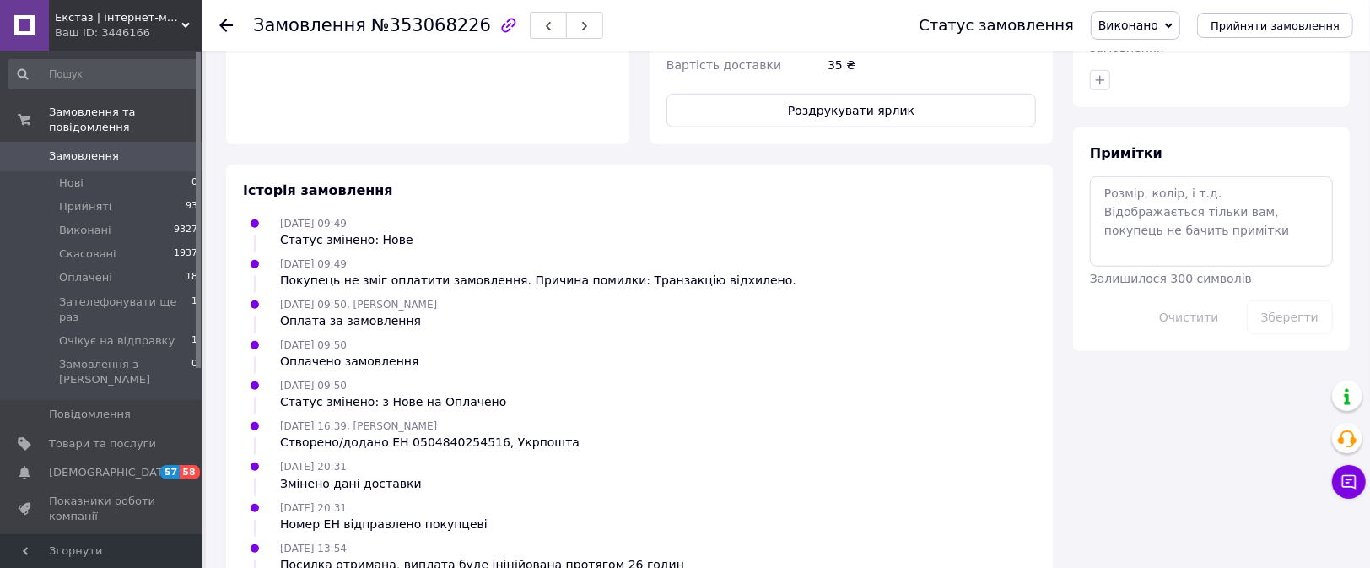
scroll to position [938, 0]
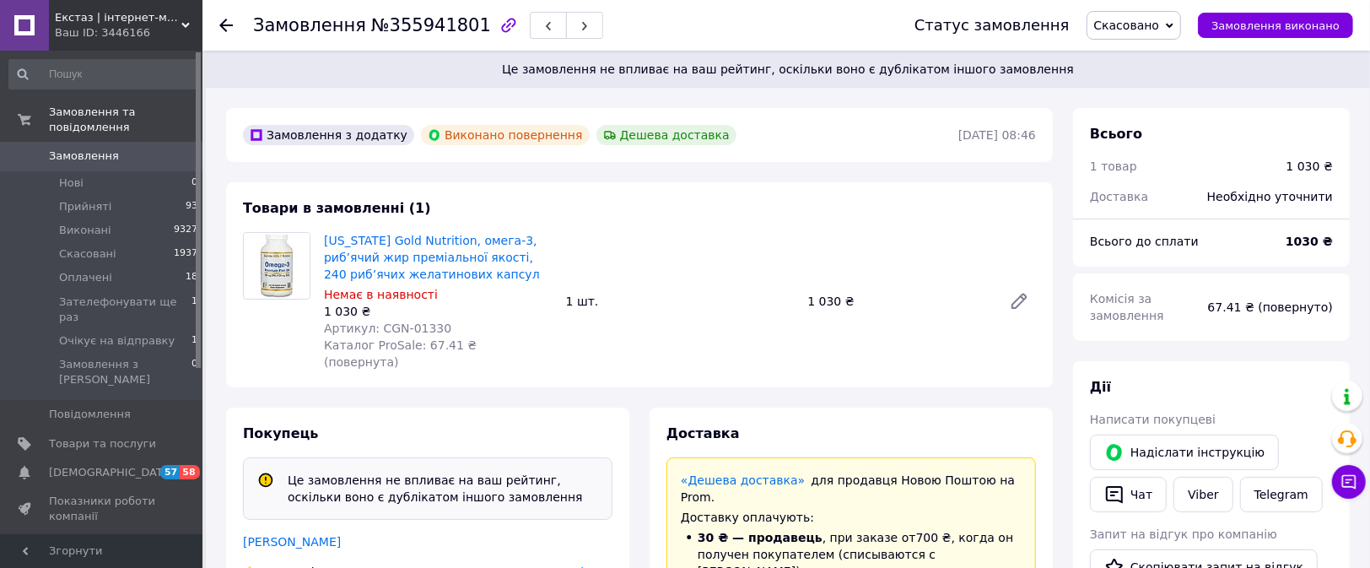
scroll to position [252, 0]
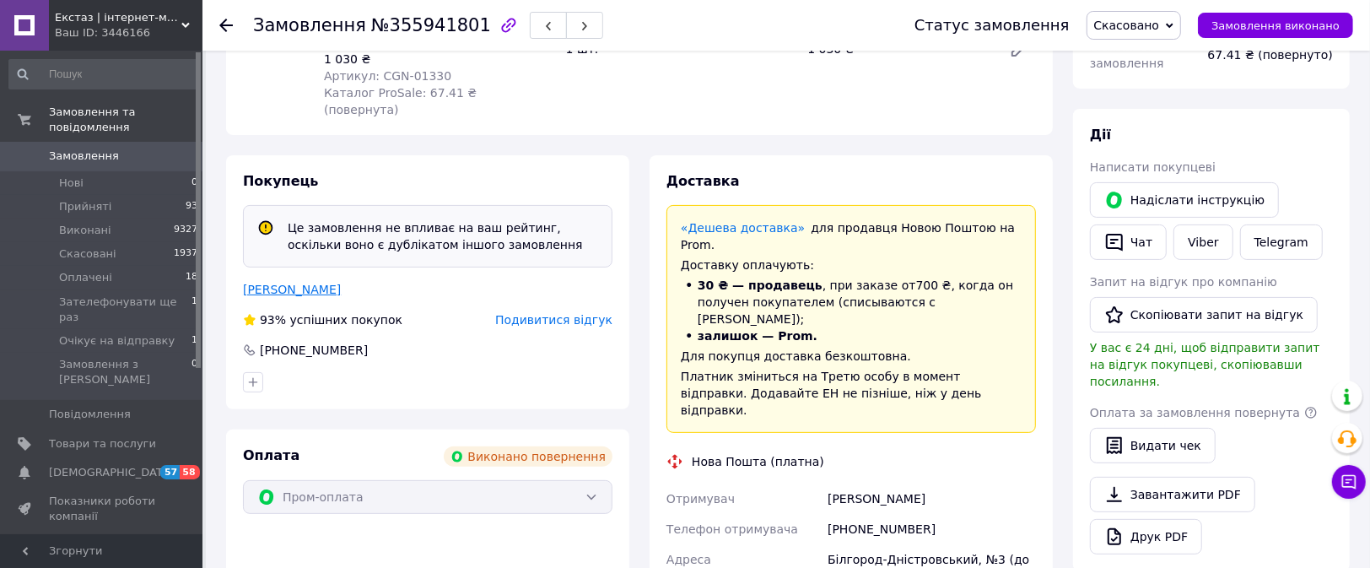
click at [333, 283] on link "[PERSON_NAME]" at bounding box center [292, 289] width 98 height 13
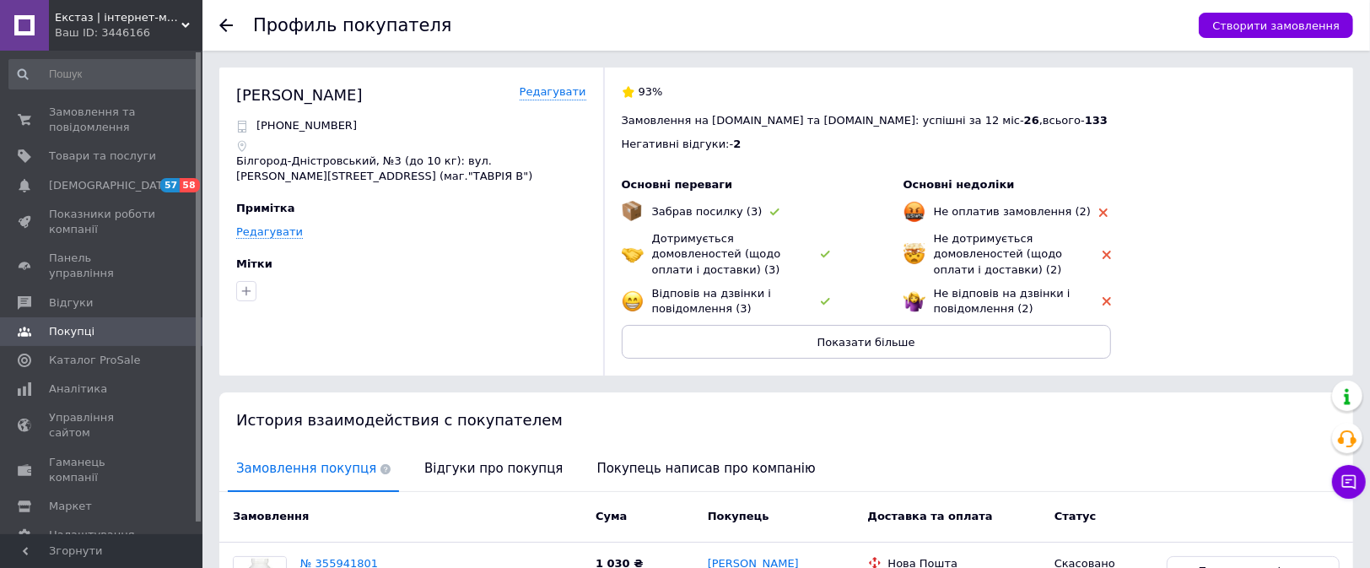
scroll to position [172, 0]
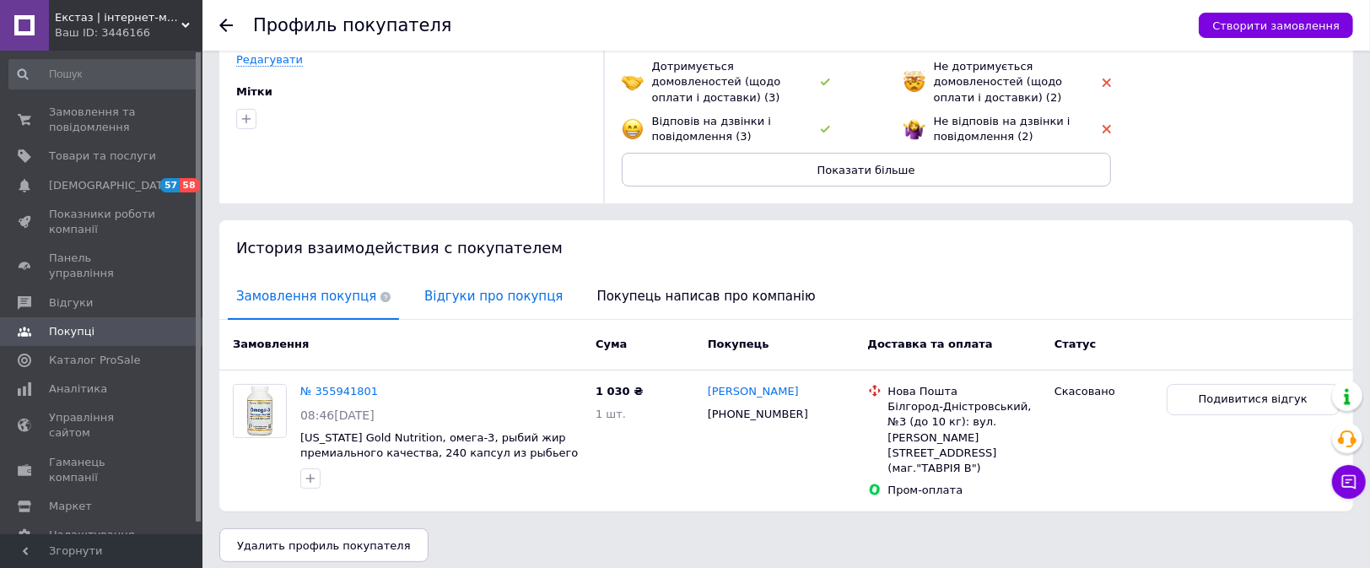
click at [478, 298] on span "Відгуки про покупця" at bounding box center [493, 296] width 155 height 43
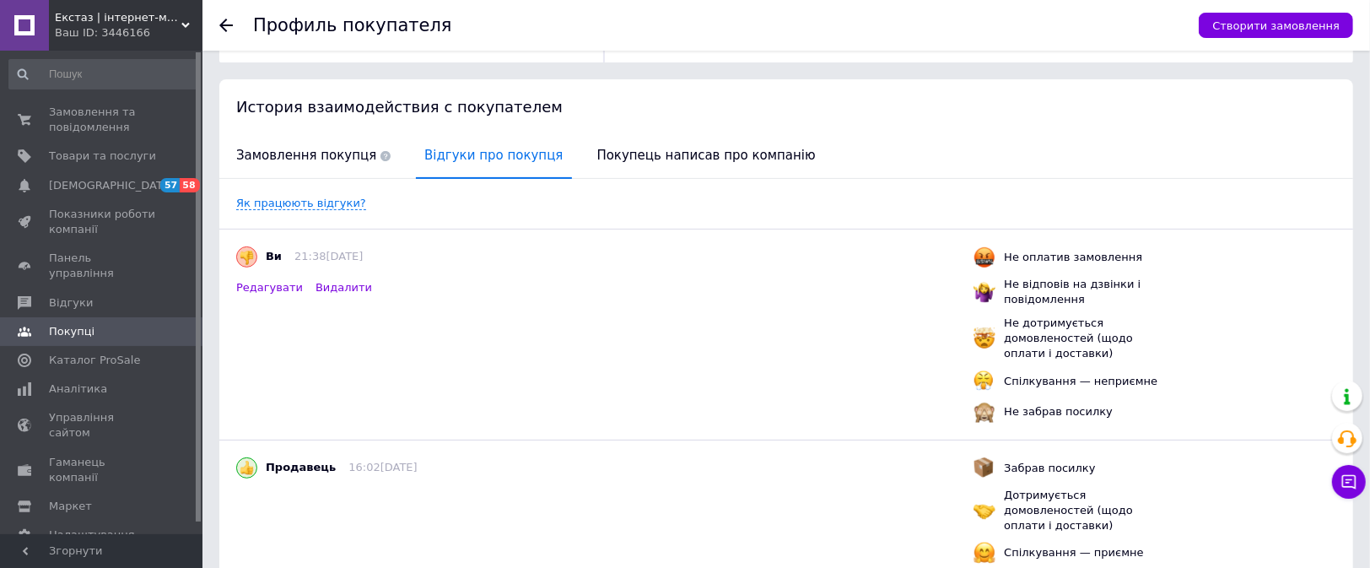
scroll to position [0, 0]
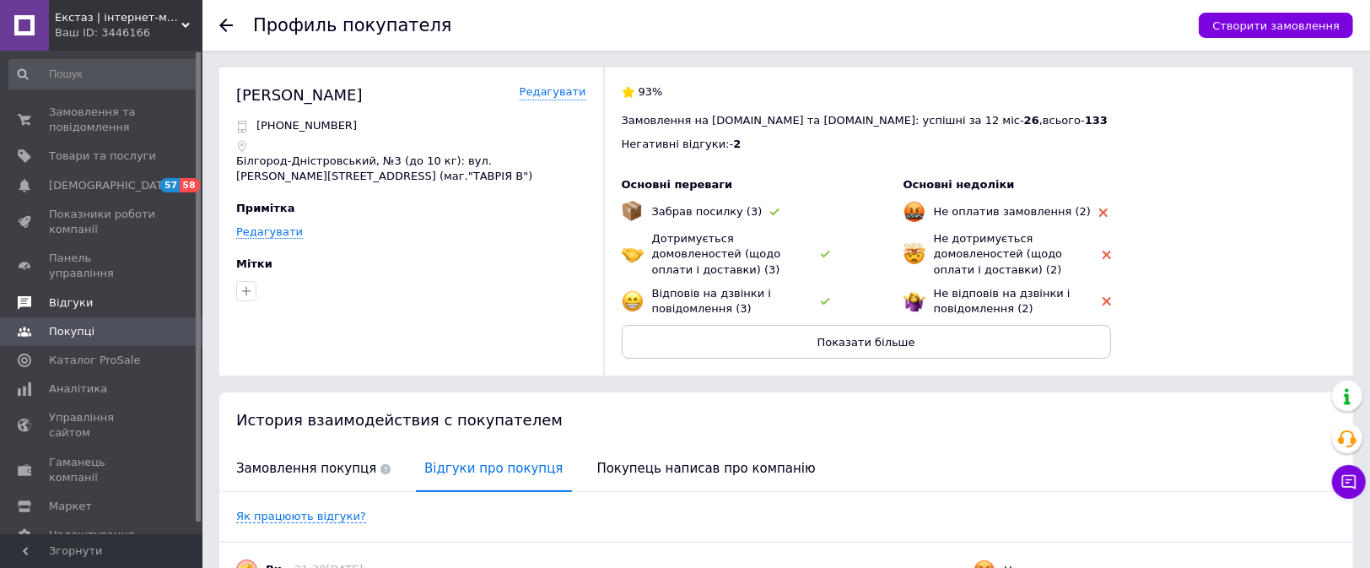
click at [71, 295] on span "Відгуки" at bounding box center [71, 302] width 44 height 15
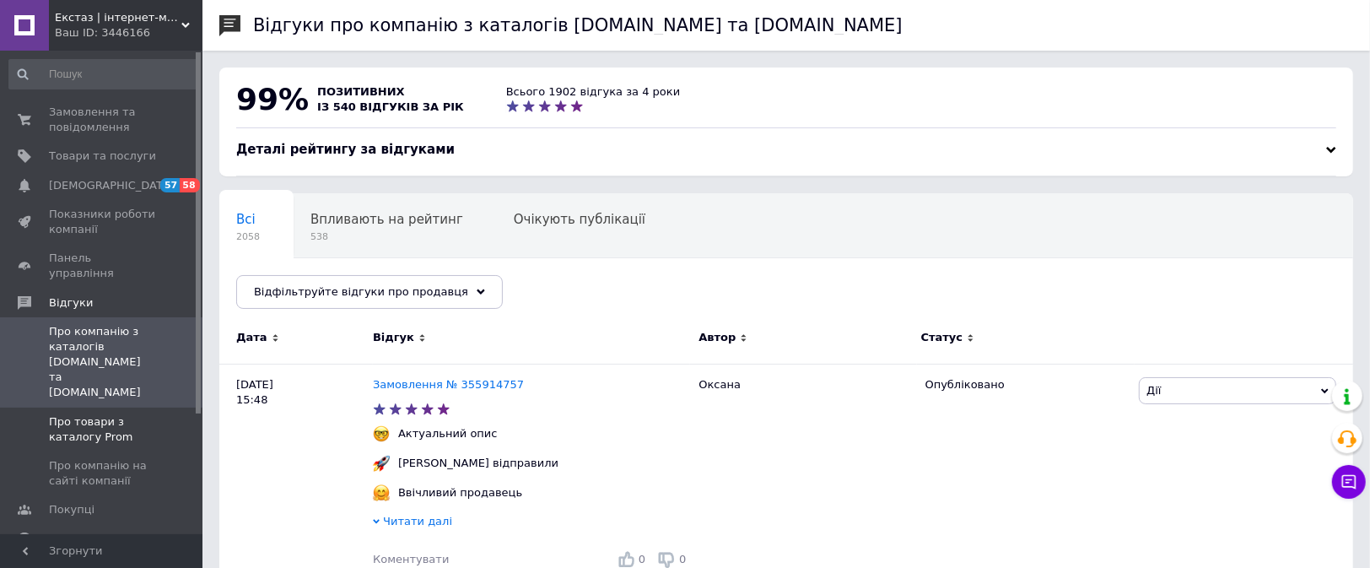
click at [96, 414] on span "Про товари з каталогу Prom" at bounding box center [102, 429] width 107 height 30
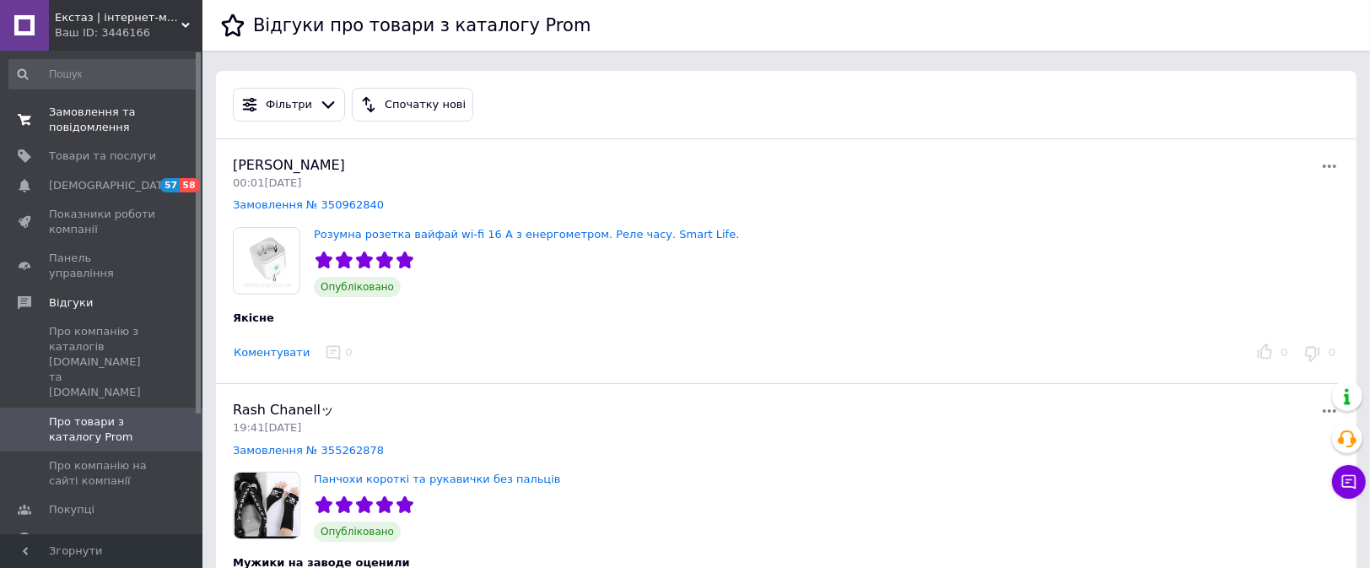
click at [94, 123] on span "Замовлення та повідомлення" at bounding box center [102, 120] width 107 height 30
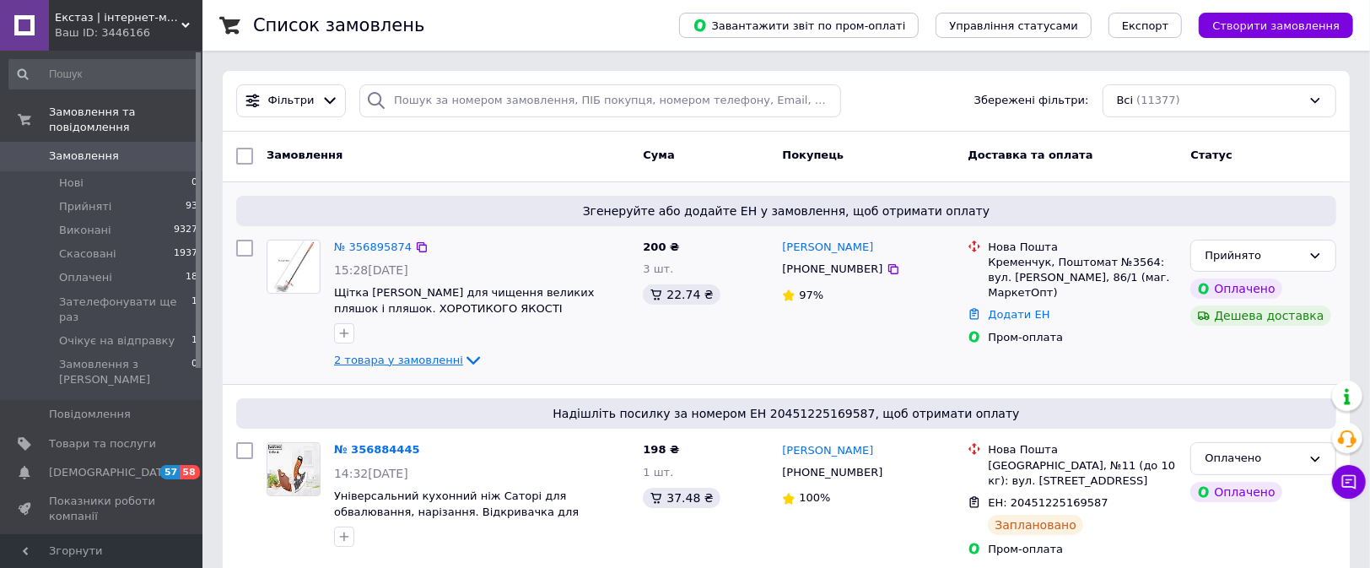
click at [424, 353] on span "2 товара у замовленні" at bounding box center [398, 359] width 129 height 13
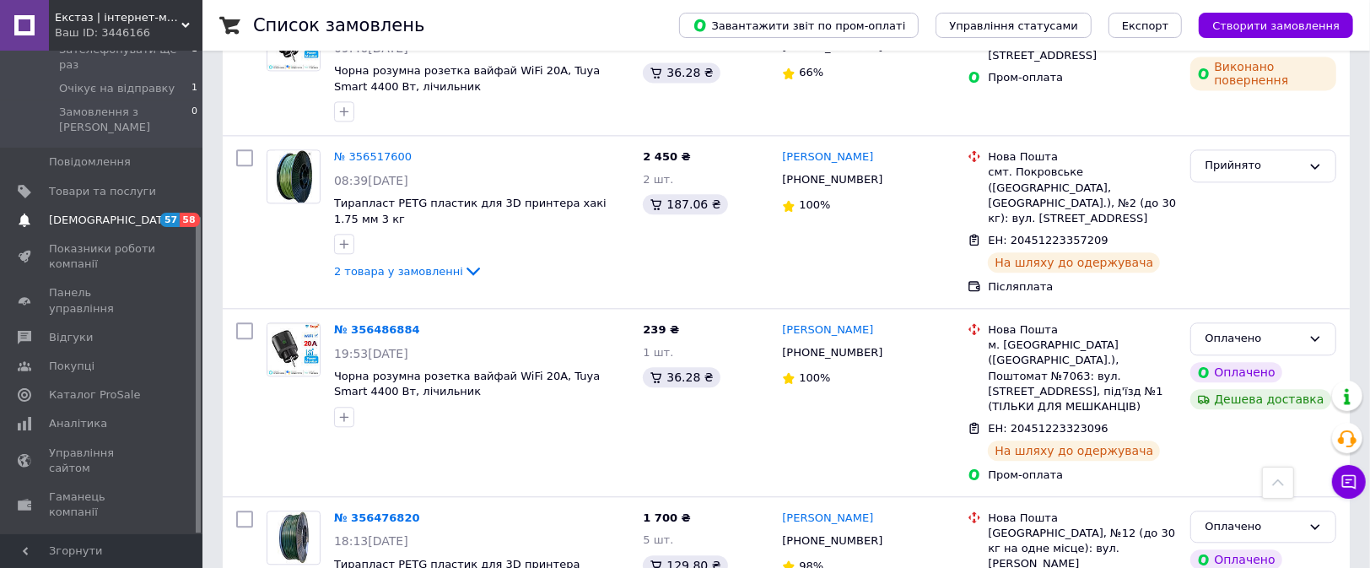
scroll to position [253, 0]
click at [94, 322] on link "Відгуки" at bounding box center [104, 336] width 208 height 29
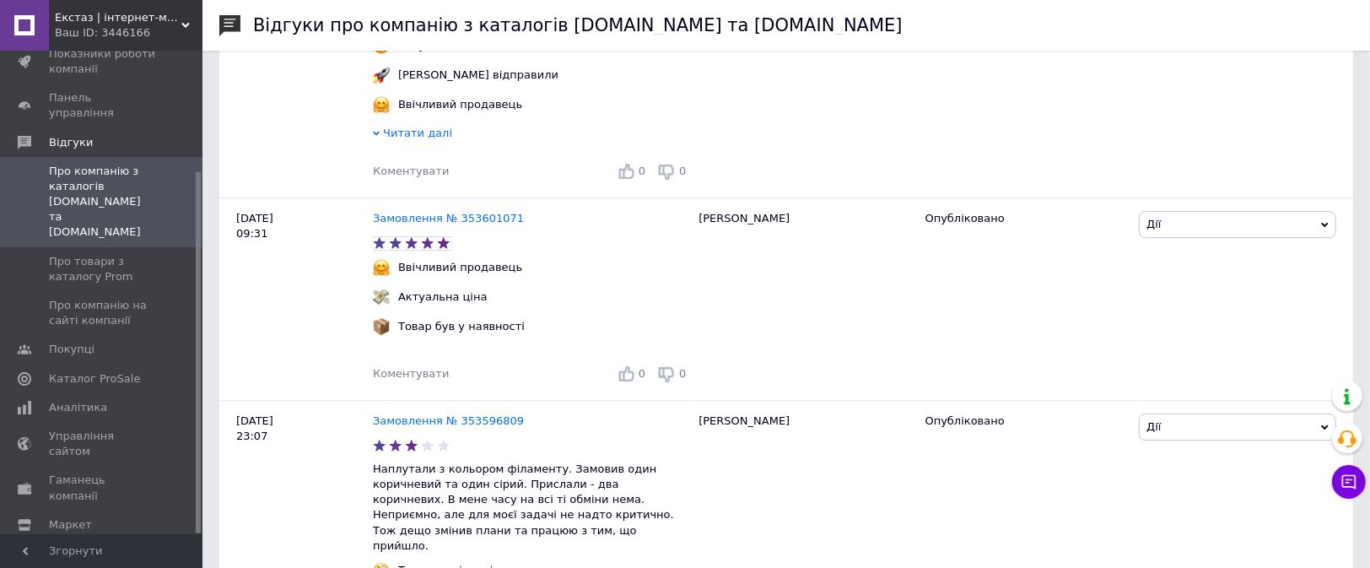
scroll to position [3968, 0]
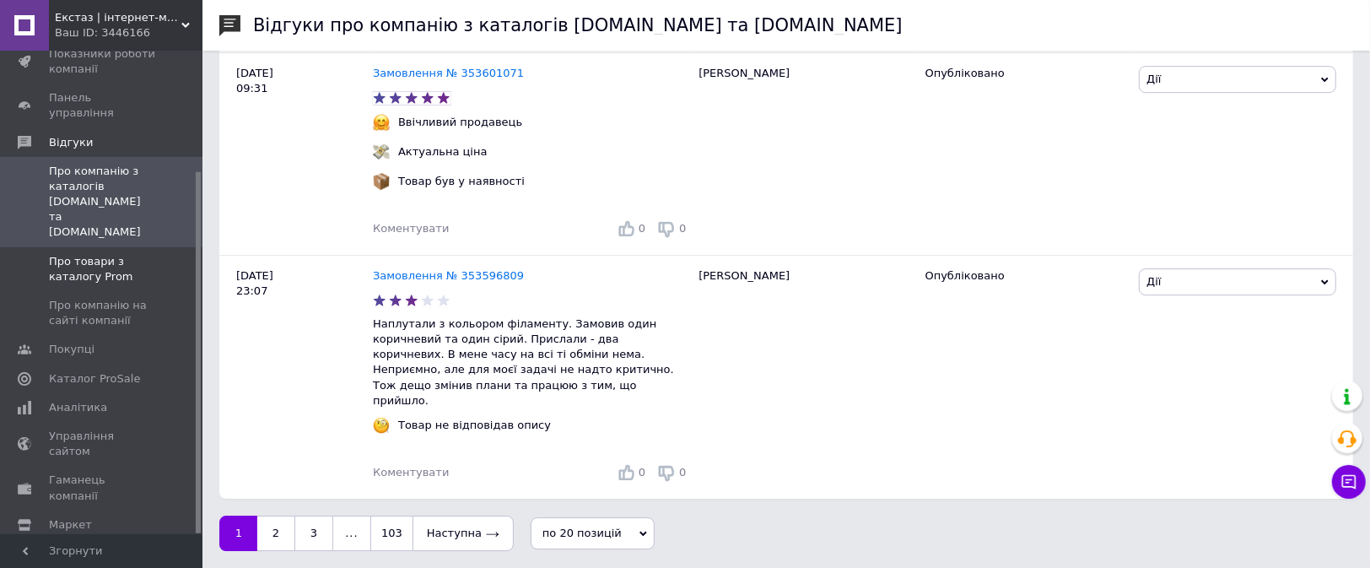
click at [77, 254] on span "Про товари з каталогу Prom" at bounding box center [102, 269] width 107 height 30
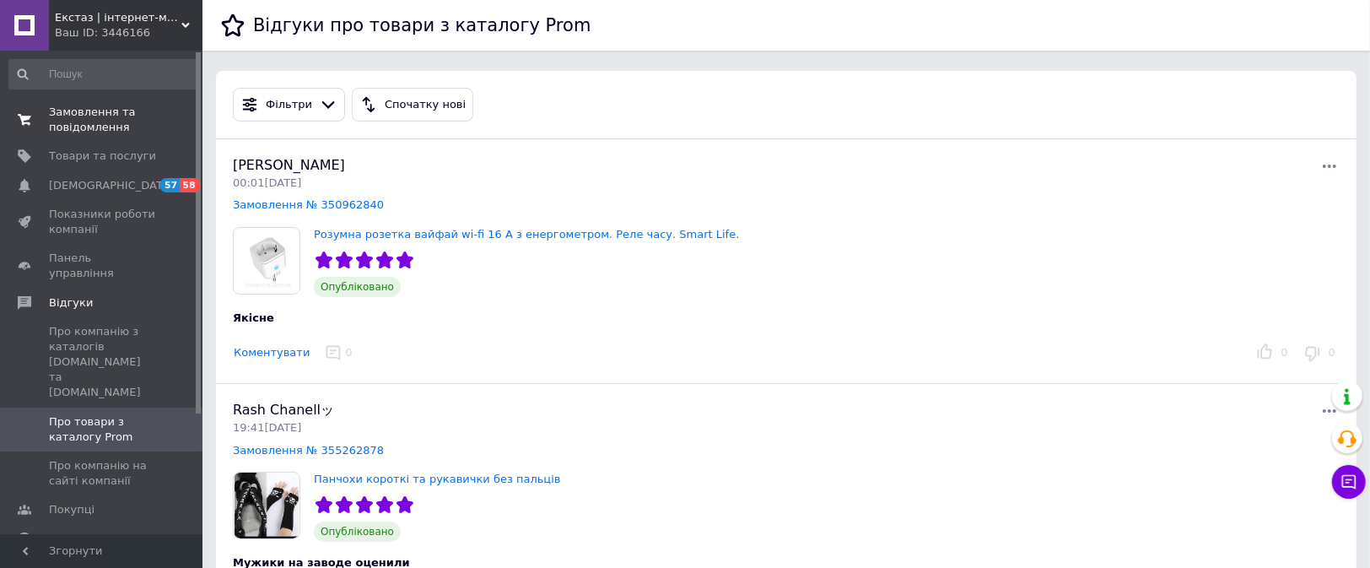
click at [73, 126] on span "Замовлення та повідомлення" at bounding box center [102, 120] width 107 height 30
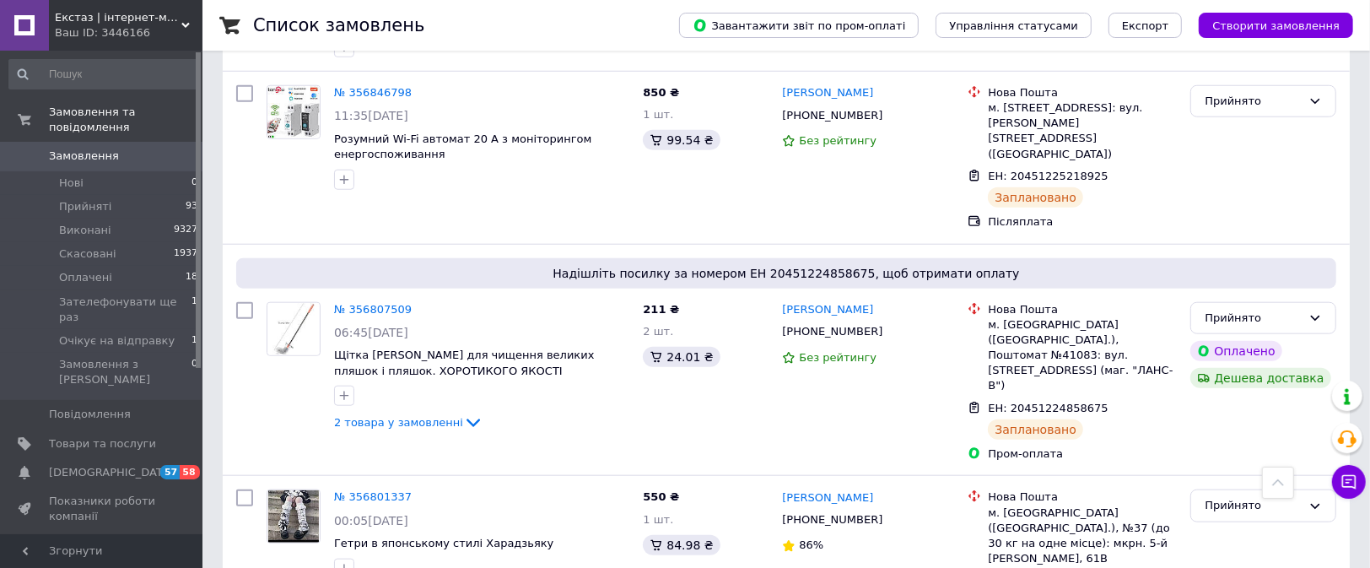
scroll to position [1265, 0]
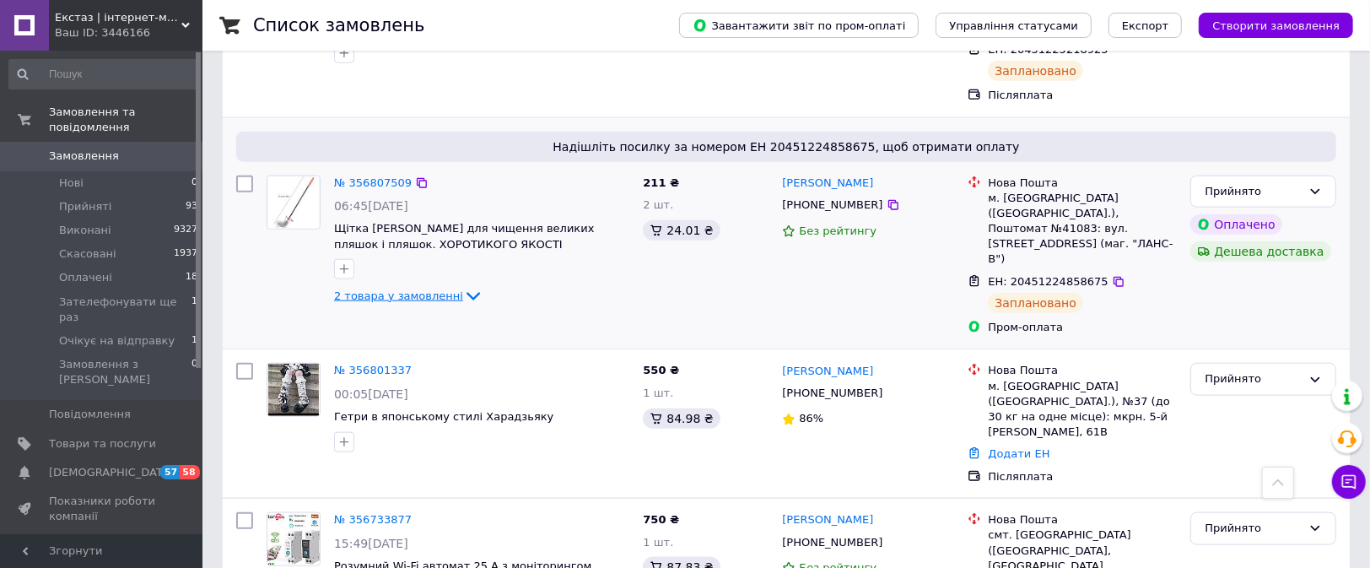
click at [390, 289] on span "2 товара у замовленні" at bounding box center [398, 295] width 129 height 13
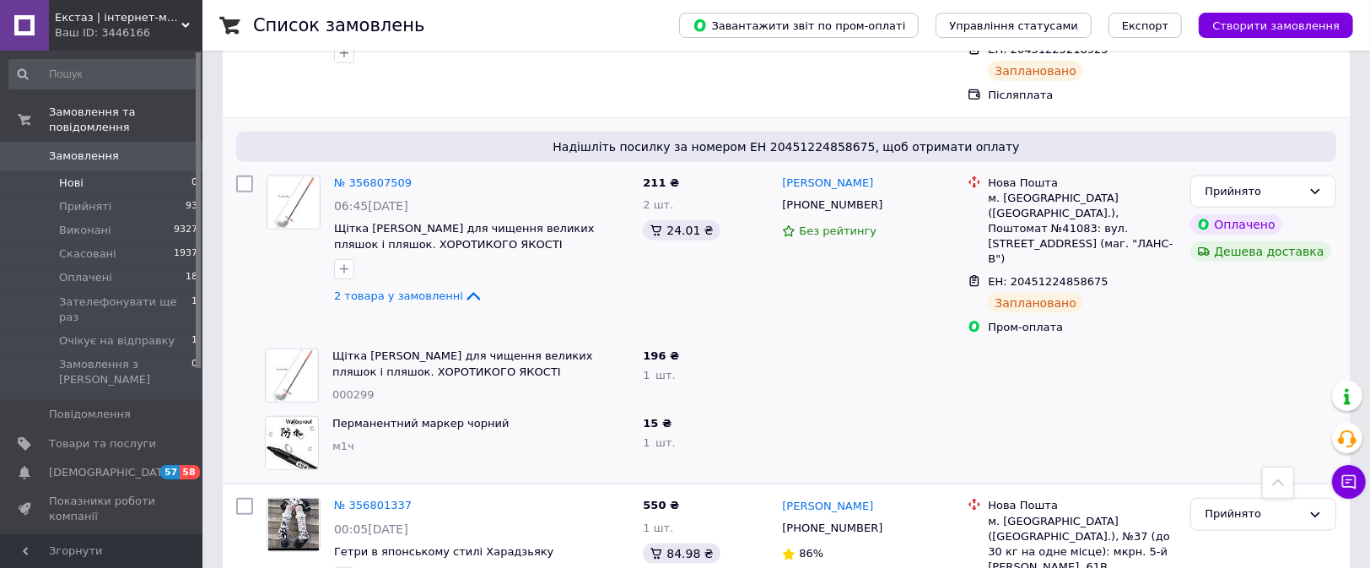
click at [106, 171] on li "Нові 0" at bounding box center [104, 183] width 208 height 24
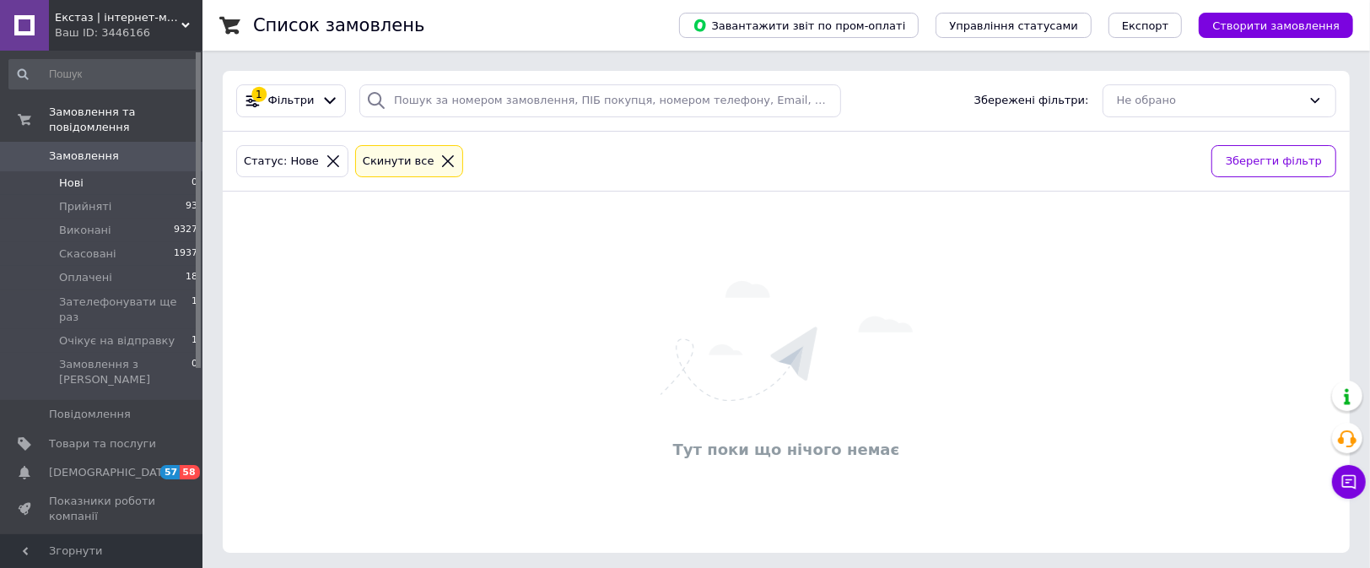
click at [71, 148] on span "Замовлення" at bounding box center [84, 155] width 70 height 15
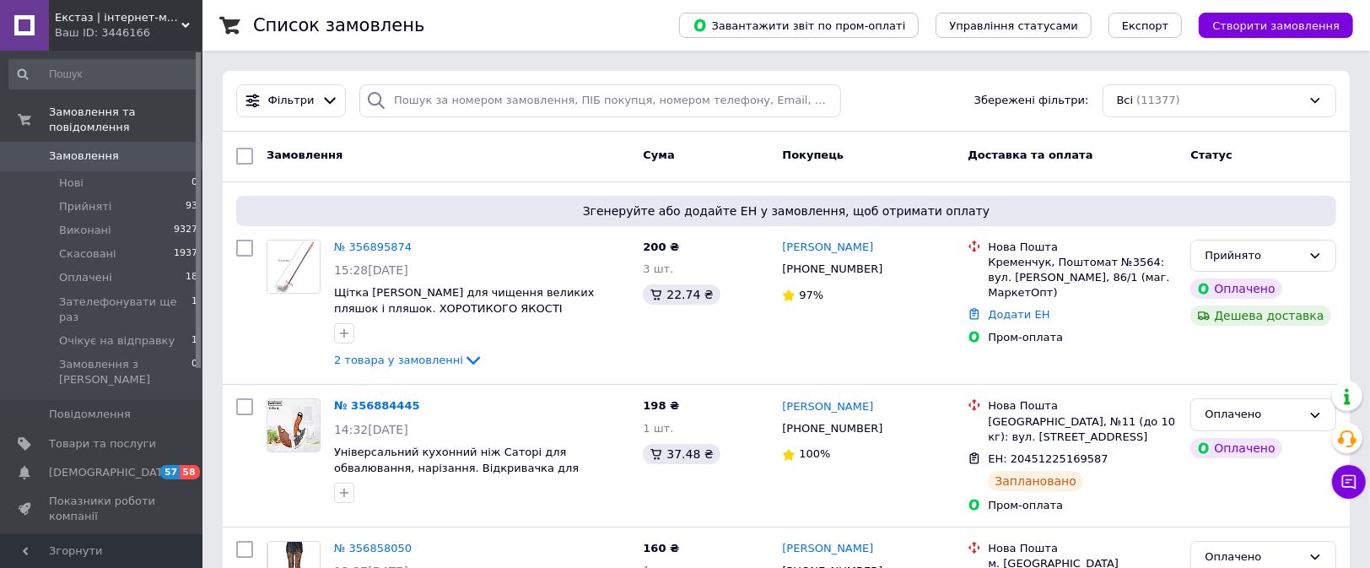
scroll to position [126, 0]
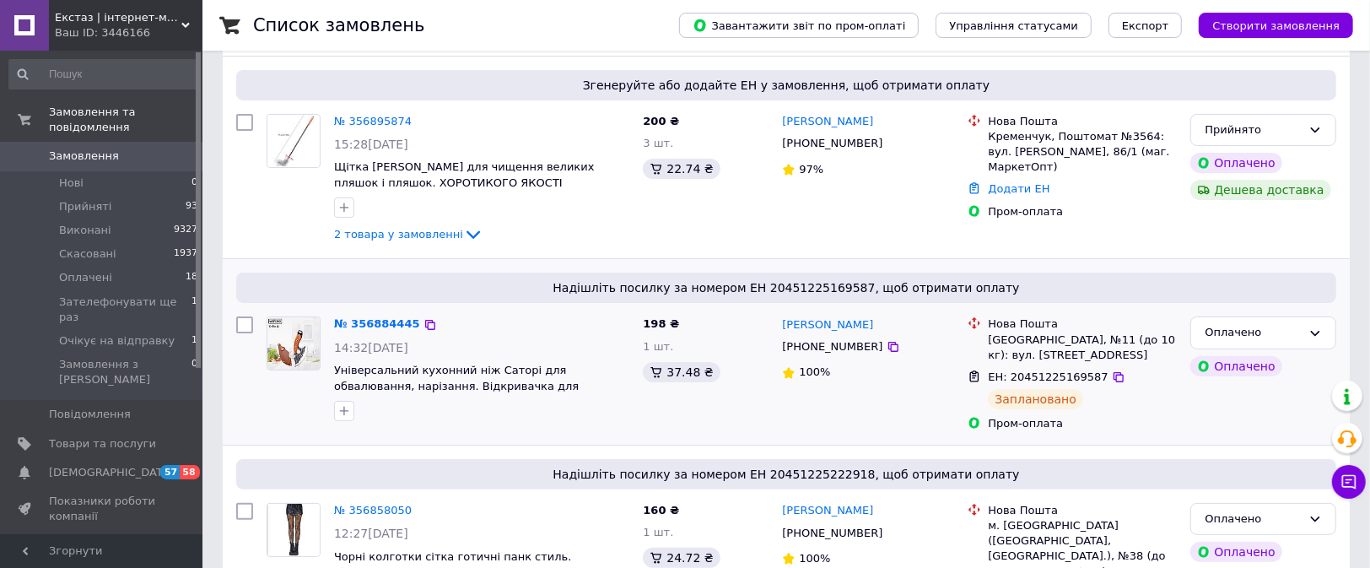
click at [569, 345] on div "14:32[DATE]" at bounding box center [481, 347] width 295 height 17
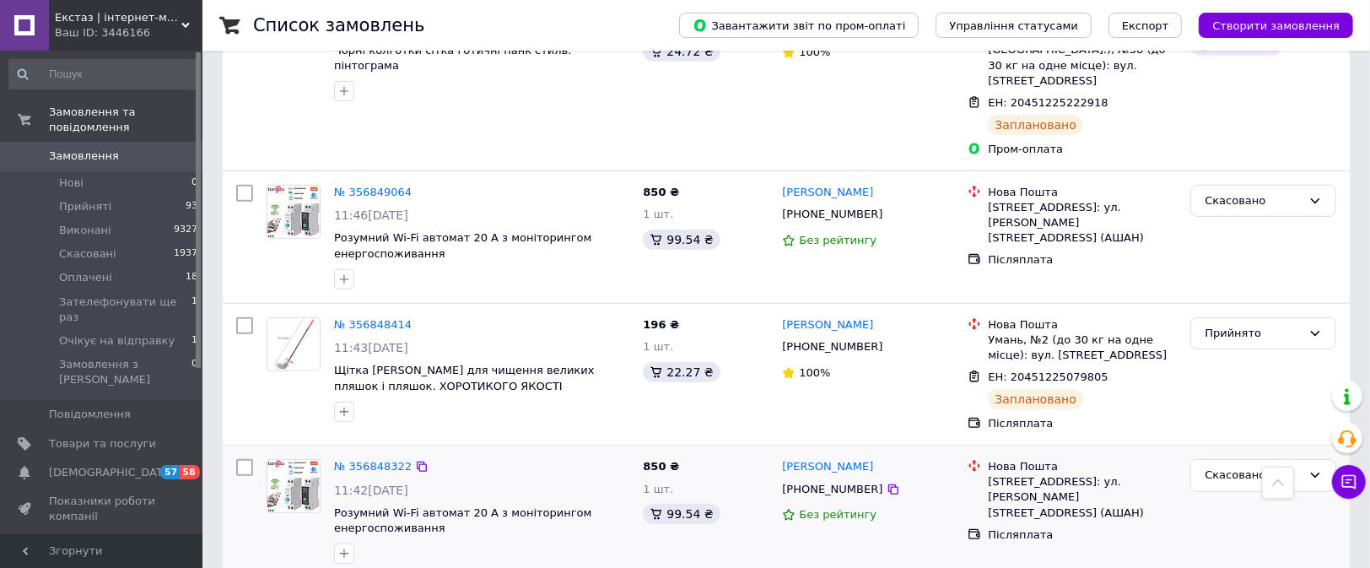
scroll to position [885, 0]
